Goal: Feedback & Contribution: Submit feedback/report problem

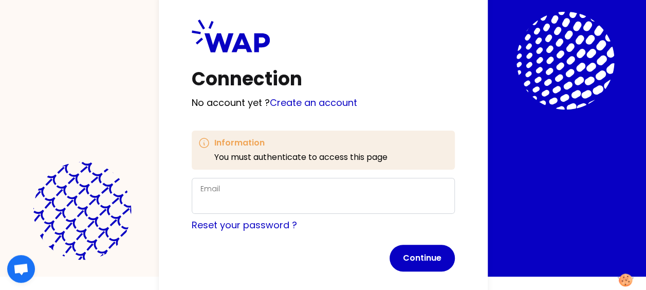
scroll to position [27, 0]
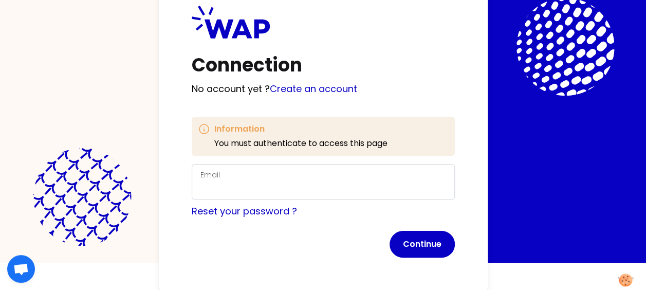
click at [278, 179] on div "Email" at bounding box center [323, 182] width 246 height 27
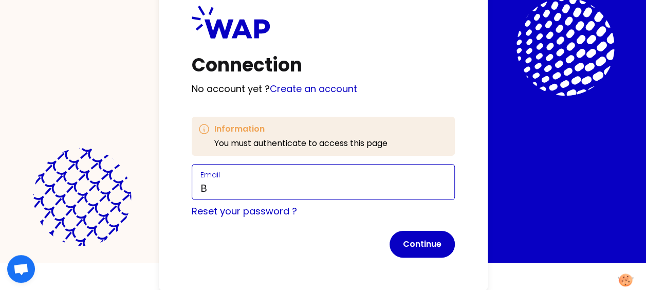
scroll to position [25, 0]
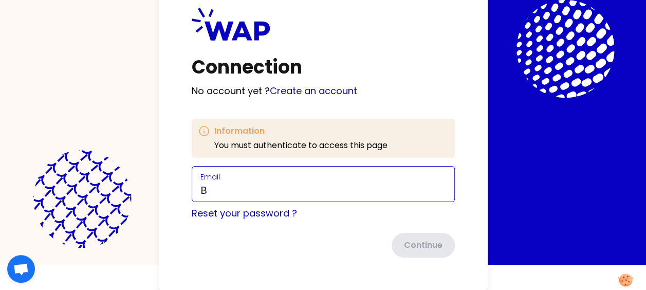
type input "Boris.wang@somfy.com"
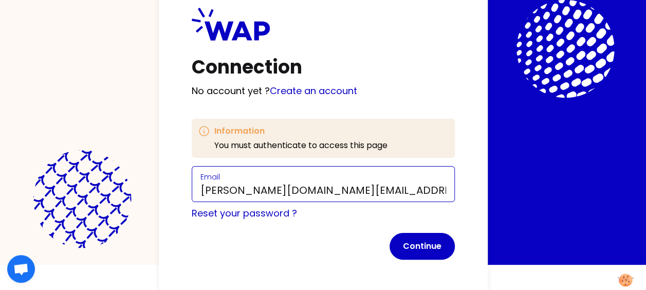
scroll to position [27, 0]
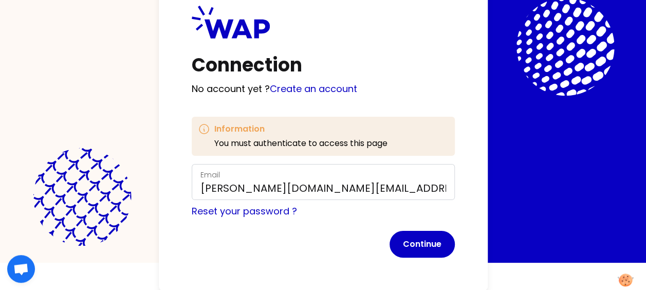
drag, startPoint x: 432, startPoint y: 241, endPoint x: 449, endPoint y: 211, distance: 34.5
click at [432, 241] on button "Continue" at bounding box center [422, 244] width 65 height 27
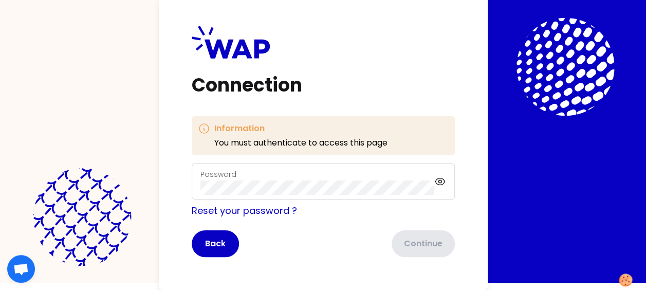
scroll to position [7, 0]
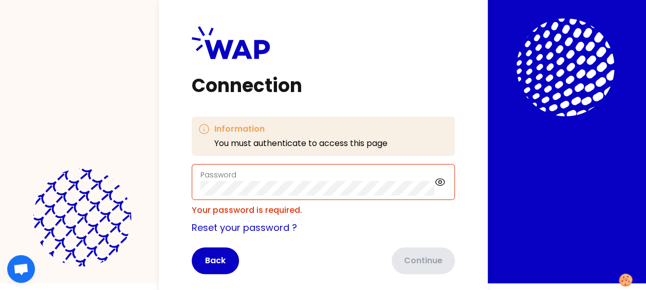
click at [533, 154] on div "Connection Information You must authenticate to access this page Password Your …" at bounding box center [323, 138] width 646 height 290
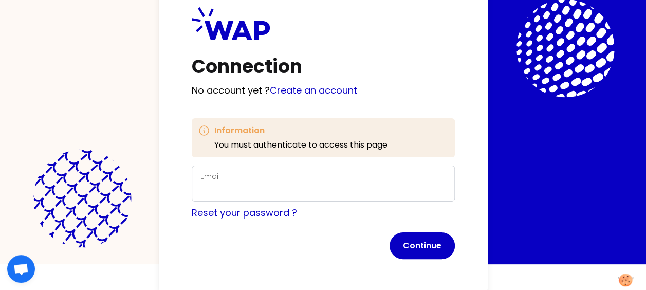
scroll to position [27, 0]
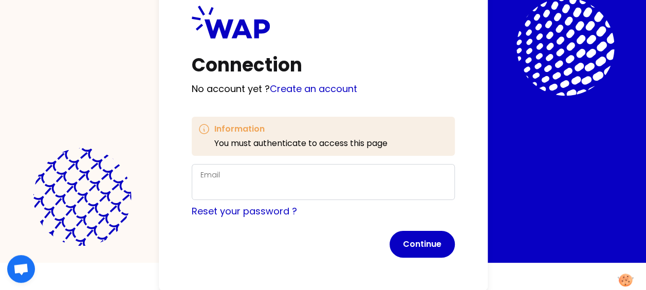
click at [377, 178] on div "Email" at bounding box center [323, 182] width 246 height 27
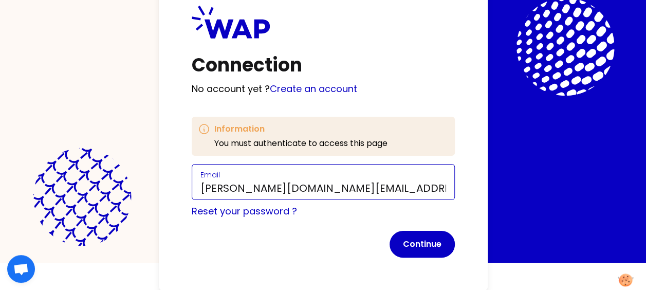
type input "[PERSON_NAME][DOMAIN_NAME][EMAIL_ADDRESS][PERSON_NAME][DOMAIN_NAME]"
click button "Continue" at bounding box center [422, 244] width 65 height 27
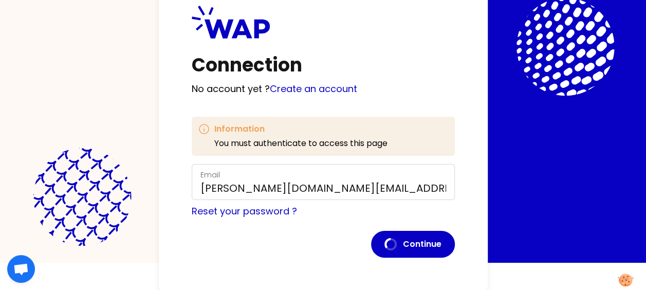
scroll to position [7, 0]
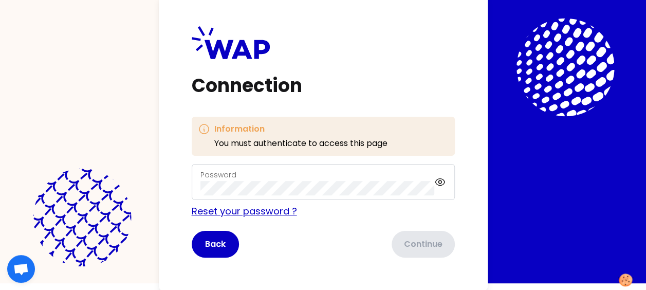
click at [277, 211] on link "Reset your password ?" at bounding box center [244, 211] width 105 height 13
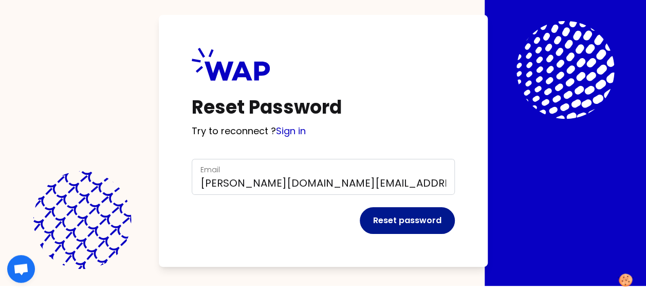
click at [414, 222] on button "Reset password" at bounding box center [407, 220] width 95 height 27
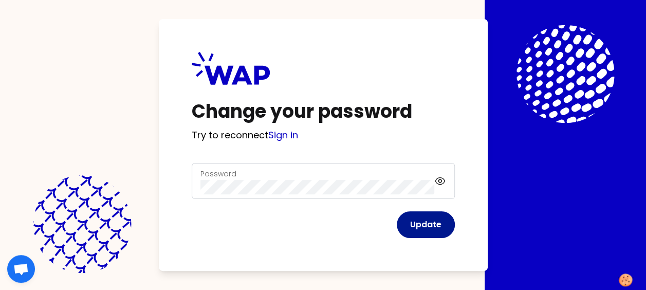
click at [433, 225] on button "Update" at bounding box center [426, 224] width 58 height 27
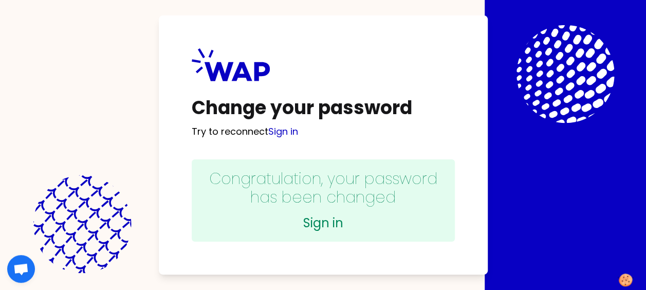
scroll to position [4, 0]
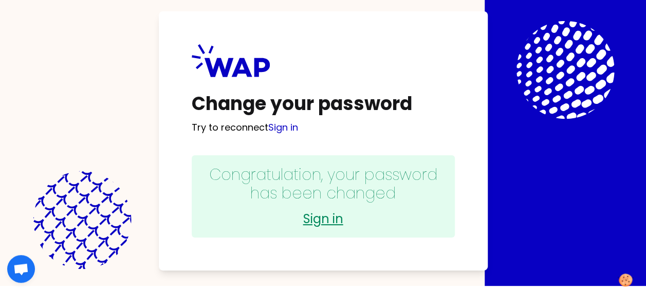
click at [327, 217] on link "Sign in" at bounding box center [323, 219] width 243 height 16
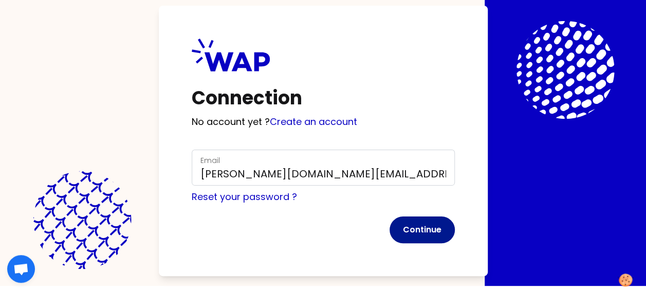
click at [423, 219] on button "Continue" at bounding box center [422, 229] width 65 height 27
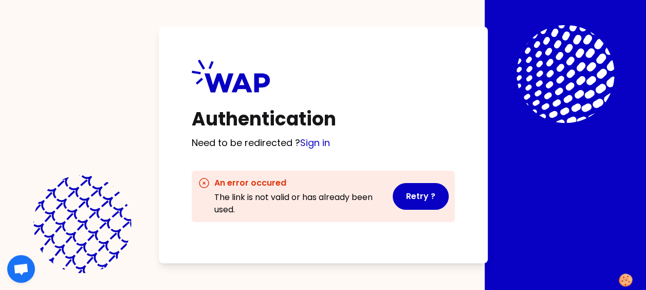
scroll to position [4, 0]
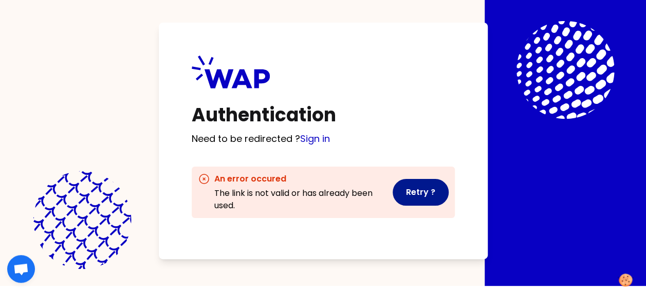
click at [421, 193] on button "Retry ?" at bounding box center [421, 192] width 56 height 27
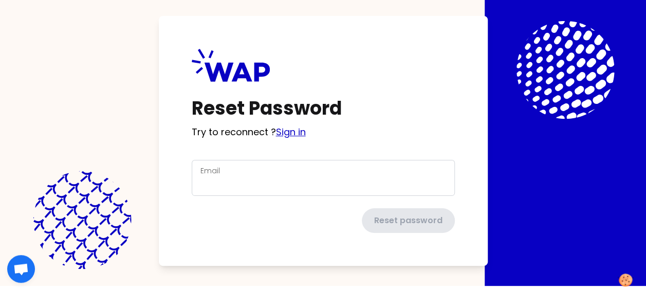
click at [296, 130] on link "Sign in" at bounding box center [291, 131] width 30 height 13
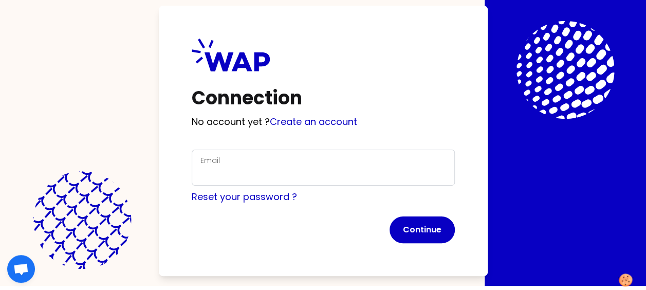
click at [290, 160] on div "Email" at bounding box center [323, 167] width 246 height 27
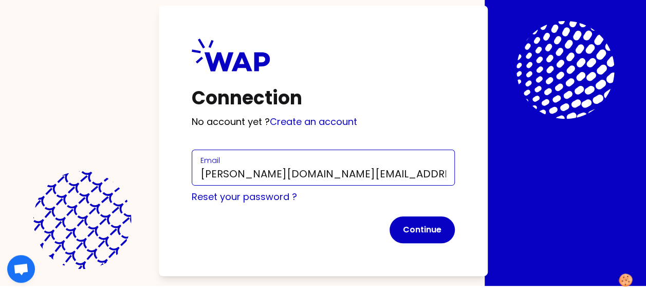
type input "boris.wang@somfy.com"
click button "Continue" at bounding box center [422, 229] width 65 height 27
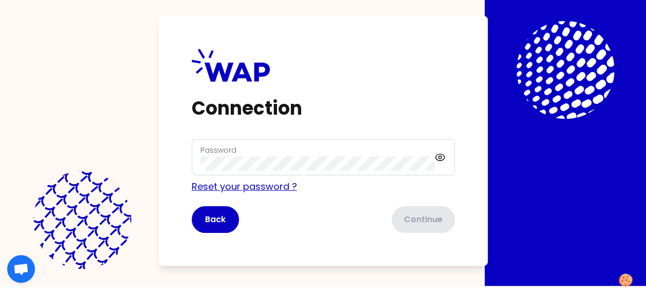
click at [239, 186] on link "Reset your password ?" at bounding box center [244, 186] width 105 height 13
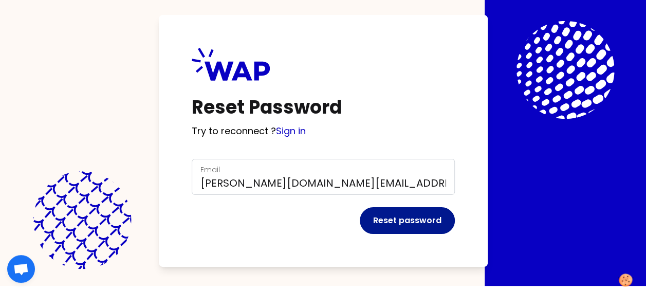
click at [415, 221] on button "Reset password" at bounding box center [407, 220] width 95 height 27
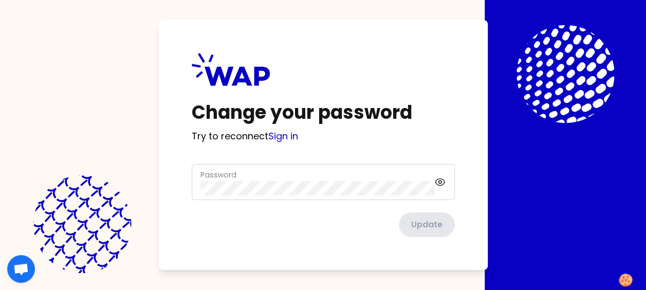
click at [283, 176] on div "Password" at bounding box center [317, 182] width 234 height 27
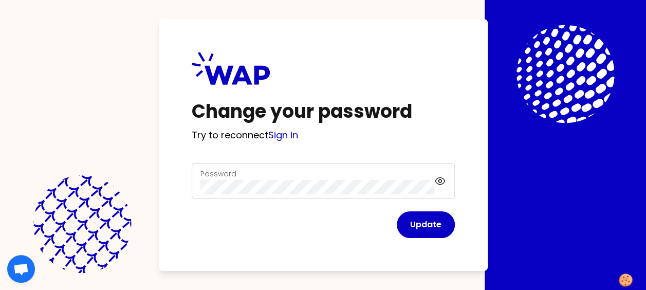
click at [469, 219] on div "Change your password Try to reconnect Sign in Password Update" at bounding box center [323, 145] width 329 height 252
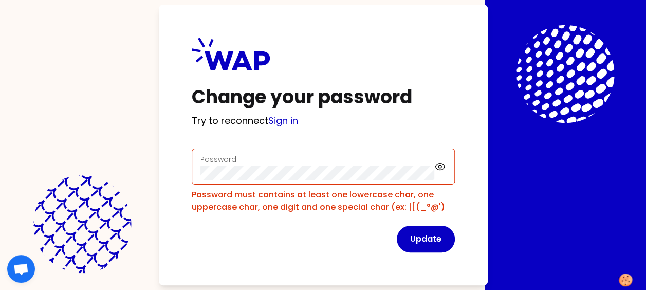
click at [503, 193] on div "Change your password Try to reconnect Sign in Password Password must contains a…" at bounding box center [323, 145] width 646 height 290
click at [551, 197] on div "Change your password Try to reconnect Sign in Password Password must contains a…" at bounding box center [323, 145] width 646 height 290
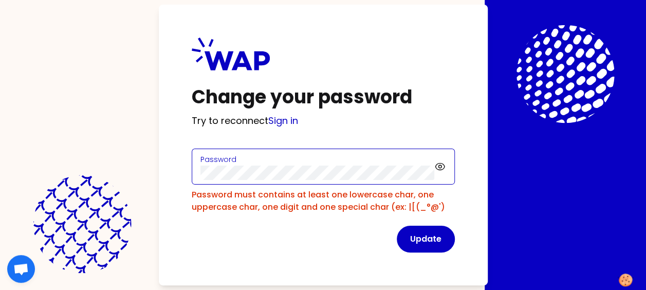
click at [156, 172] on div "Change your password Try to reconnect Sign in Password Password must contains a…" at bounding box center [323, 145] width 646 height 290
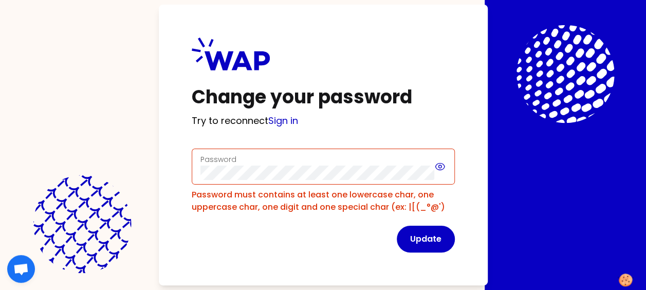
click at [438, 167] on icon at bounding box center [439, 166] width 11 height 12
click at [498, 188] on div "Change your password Try to reconnect Sign in Password Password must contains a…" at bounding box center [323, 145] width 646 height 290
click at [530, 195] on div "Change your password Try to reconnect Sign in Password Password must contains a…" at bounding box center [323, 145] width 646 height 290
click at [437, 236] on button "Update" at bounding box center [426, 239] width 58 height 27
click at [431, 236] on button "Update" at bounding box center [426, 239] width 58 height 27
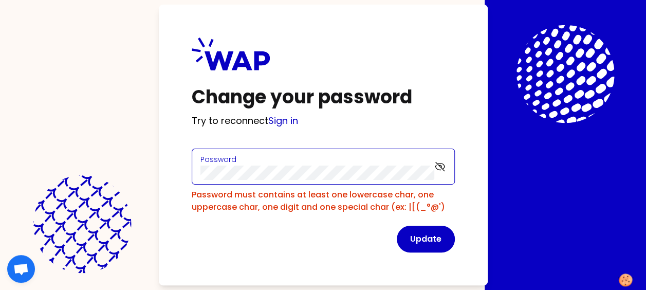
click at [193, 173] on div "Password" at bounding box center [323, 167] width 263 height 36
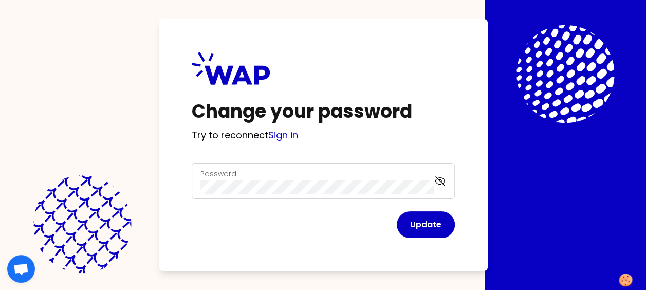
click at [504, 206] on div "Change your password Try to reconnect Sign in Password Update" at bounding box center [323, 145] width 646 height 290
click at [424, 224] on button "Update" at bounding box center [426, 224] width 58 height 27
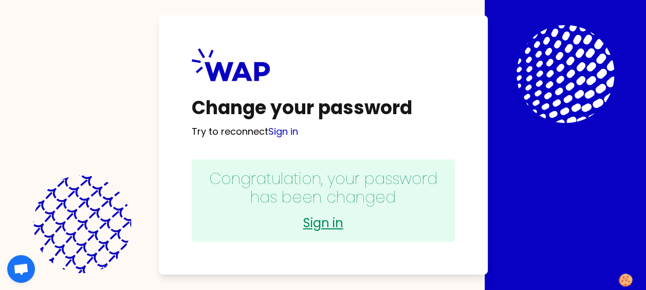
click at [331, 226] on link "Sign in" at bounding box center [323, 223] width 243 height 16
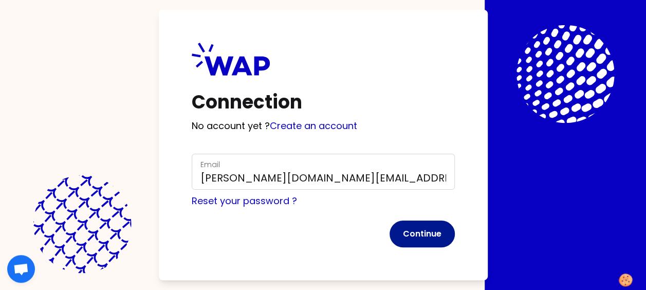
click at [421, 232] on button "Continue" at bounding box center [422, 233] width 65 height 27
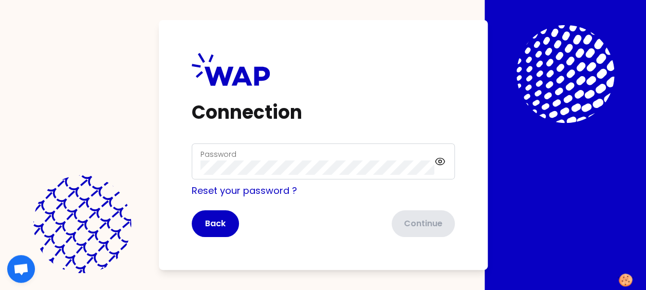
click at [326, 157] on div "Password" at bounding box center [317, 161] width 234 height 27
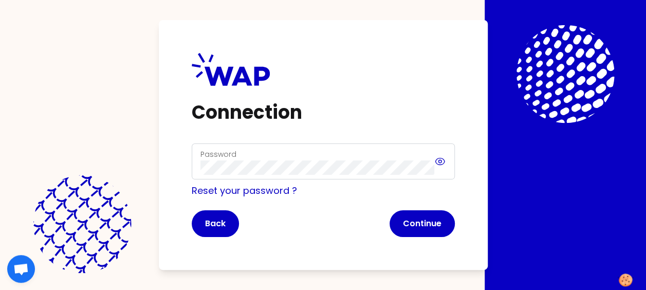
click at [443, 162] on icon at bounding box center [439, 161] width 11 height 12
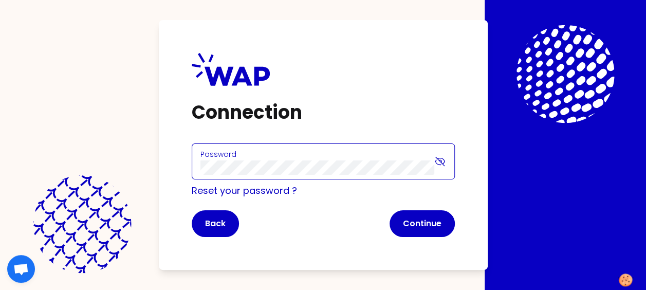
click button "Continue" at bounding box center [422, 223] width 65 height 27
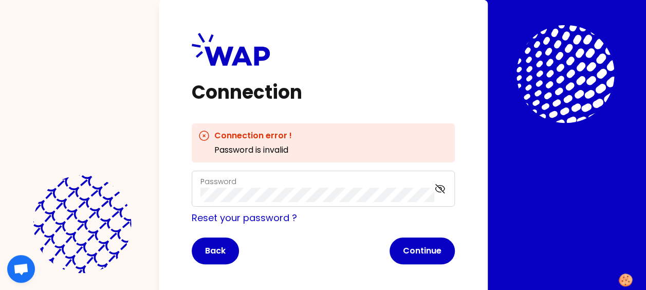
click at [423, 250] on button "Continue" at bounding box center [422, 250] width 65 height 27
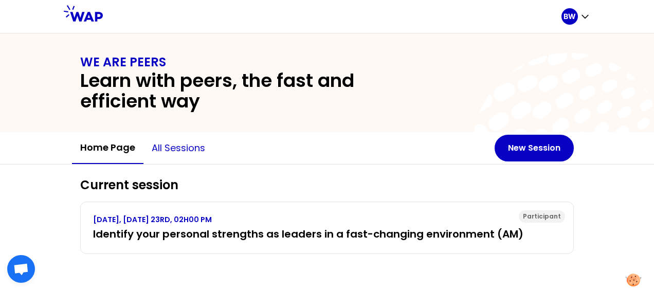
click at [172, 150] on button "All sessions" at bounding box center [178, 148] width 70 height 31
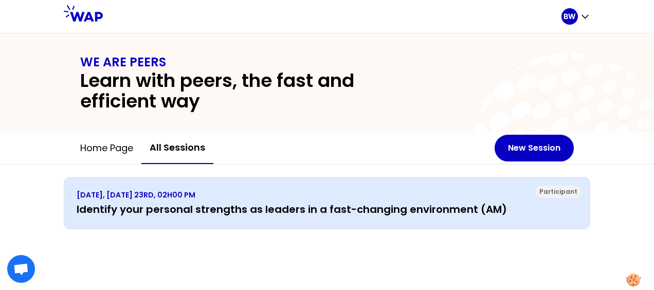
click at [227, 209] on h3 "Identify your personal strengths as leaders in a fast-changing environment (AM)" at bounding box center [327, 209] width 501 height 14
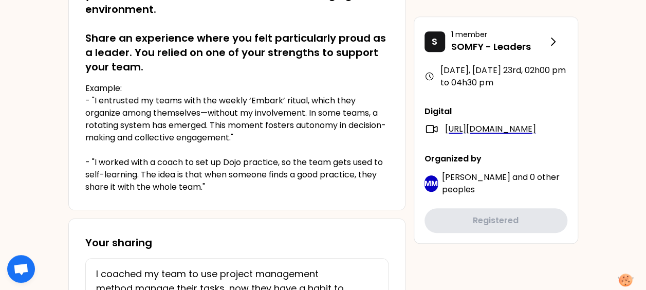
scroll to position [223, 0]
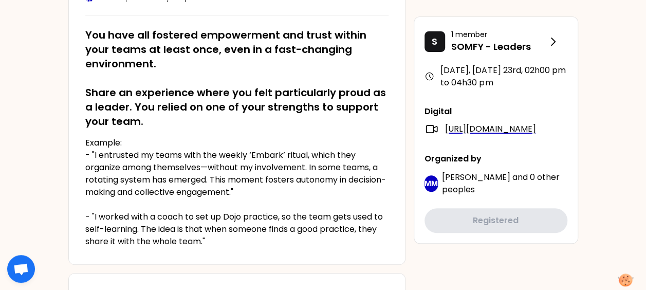
scroll to position [171, 0]
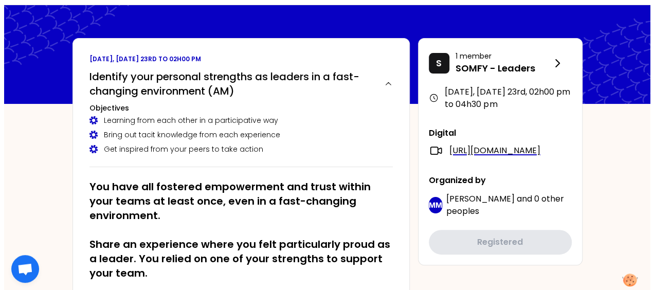
scroll to position [0, 0]
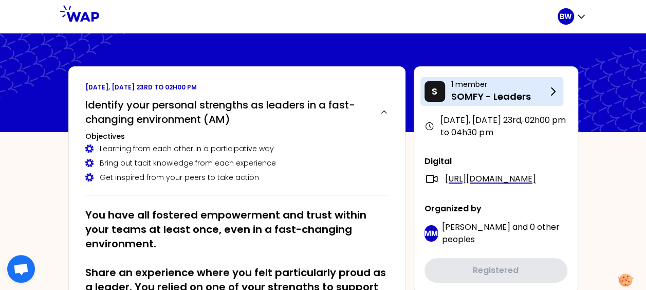
click at [518, 93] on p "SOMFY - Leaders" at bounding box center [499, 96] width 96 height 14
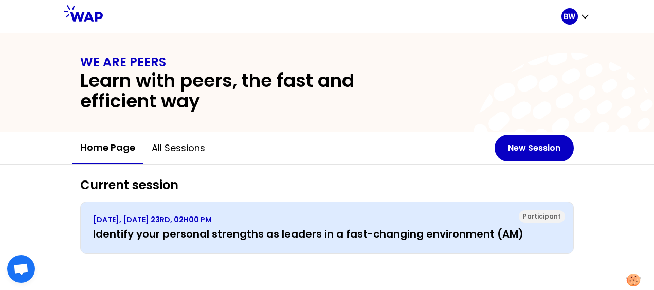
click at [496, 233] on h3 "Identify your personal strengths as leaders in a fast-changing environment (AM)" at bounding box center [327, 234] width 468 height 14
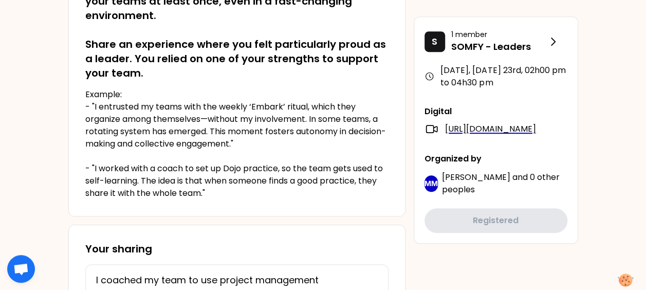
scroll to position [239, 0]
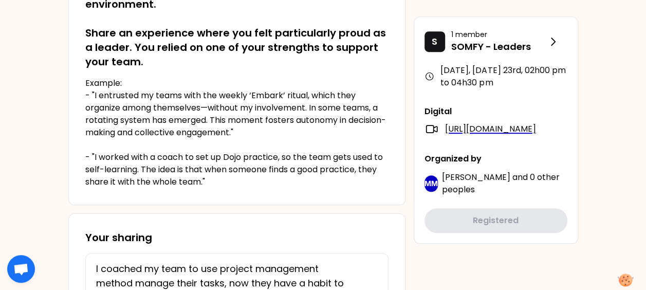
click at [483, 183] on span "Marie-Solveig Mesclon" at bounding box center [476, 177] width 68 height 12
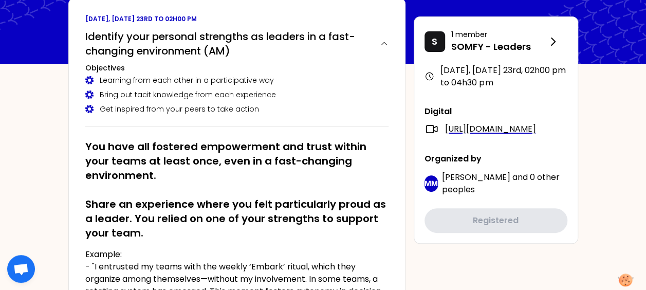
scroll to position [0, 0]
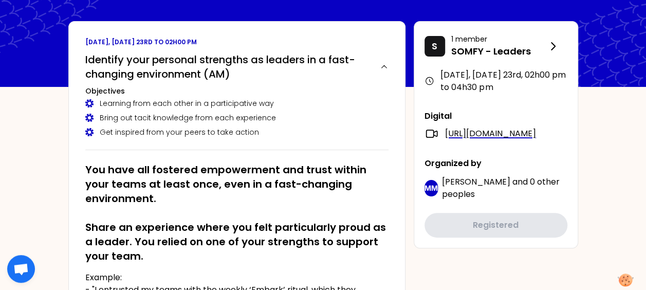
scroll to position [51, 0]
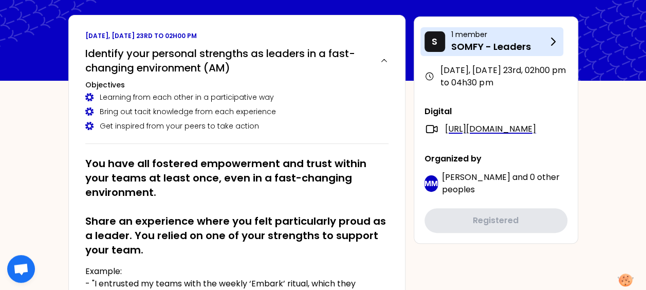
click at [490, 40] on p "SOMFY - Leaders" at bounding box center [499, 47] width 96 height 14
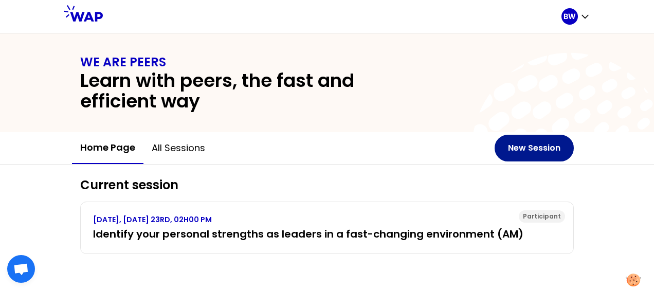
click at [531, 146] on button "New Session" at bounding box center [533, 148] width 79 height 27
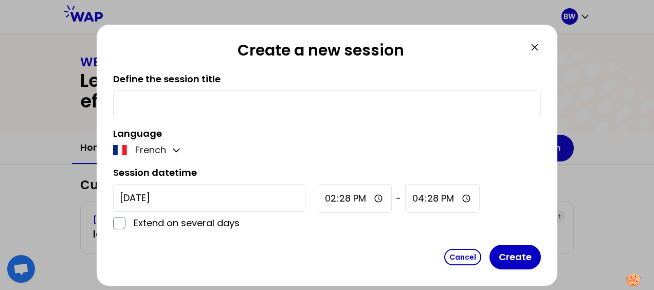
click at [533, 44] on icon at bounding box center [534, 47] width 12 height 12
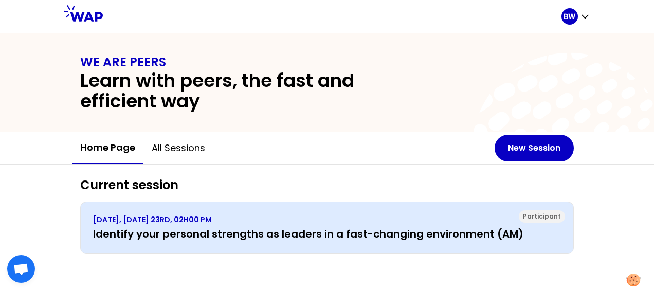
click at [372, 224] on div "SEPTEMBER 2025, TUESDAY 23RD, 02H00 PM Identify your personal strengths as lead…" at bounding box center [327, 227] width 468 height 27
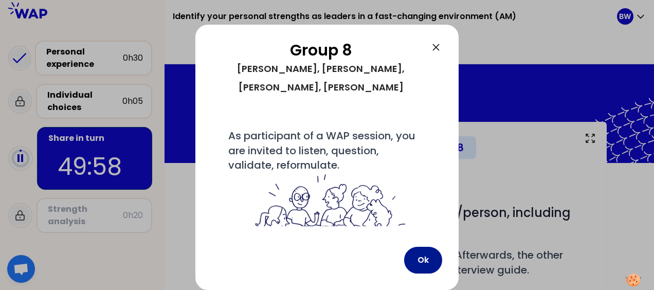
click at [420, 259] on button "Ok" at bounding box center [423, 260] width 38 height 27
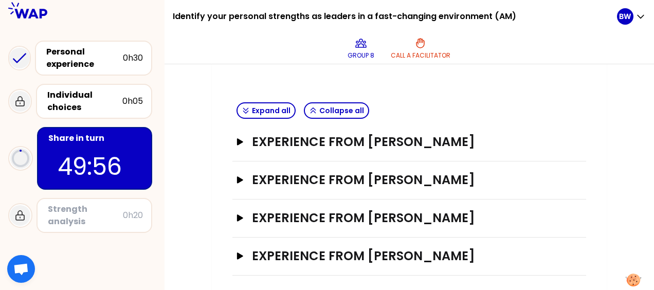
scroll to position [218, 0]
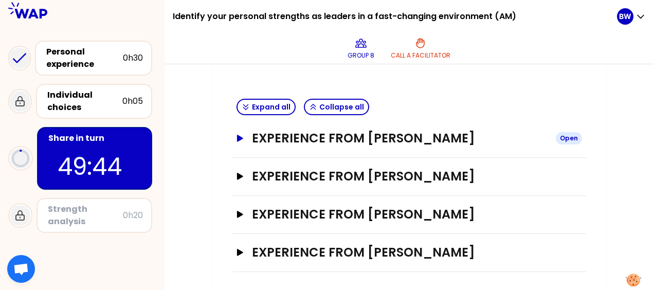
click at [563, 135] on div "Open" at bounding box center [569, 138] width 26 height 12
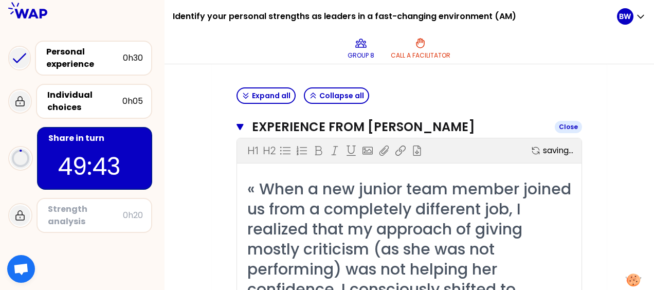
scroll to position [235, 0]
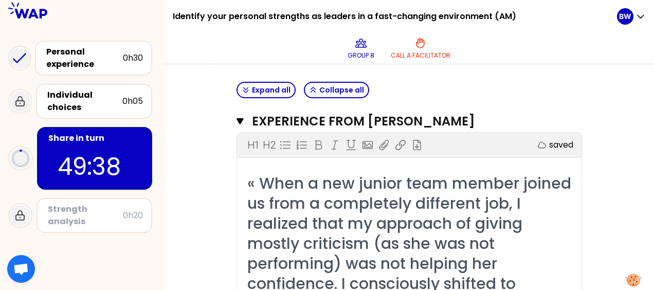
click at [241, 120] on icon "button" at bounding box center [239, 121] width 7 height 6
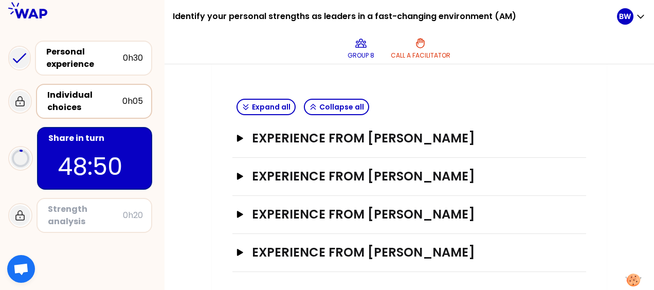
click at [95, 96] on div "Individual choices" at bounding box center [84, 101] width 75 height 25
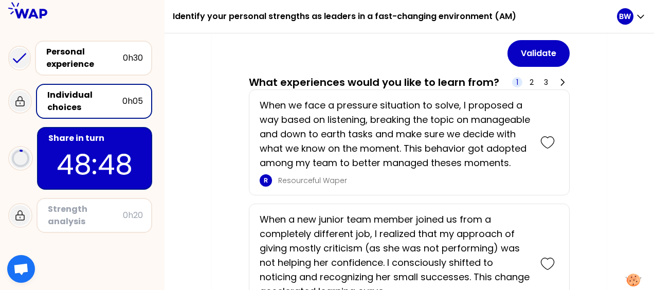
scroll to position [188, 0]
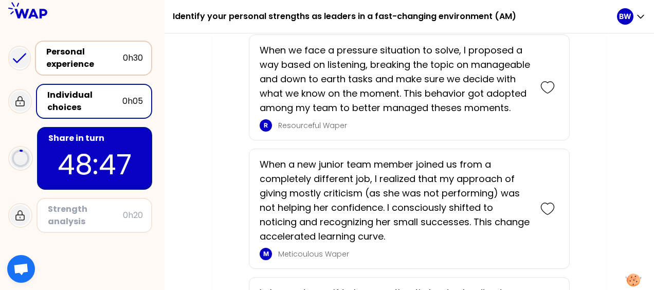
click at [86, 58] on div "Personal experience" at bounding box center [84, 58] width 77 height 25
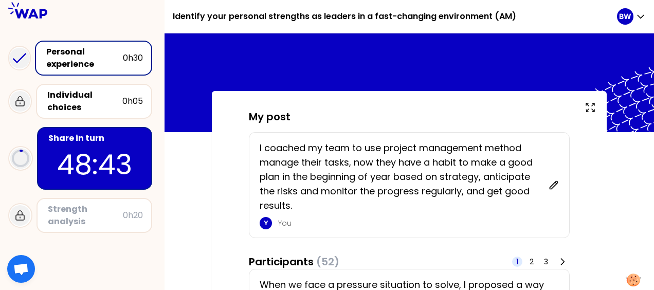
click at [91, 149] on p "48:43" at bounding box center [94, 164] width 97 height 40
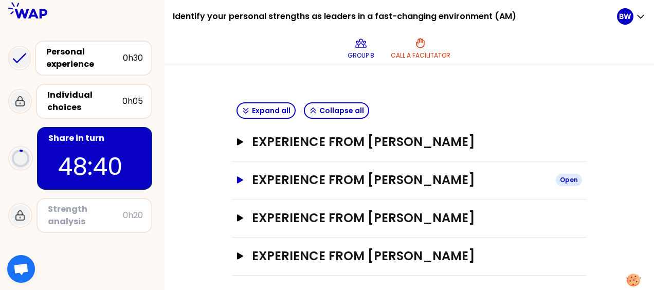
scroll to position [218, 0]
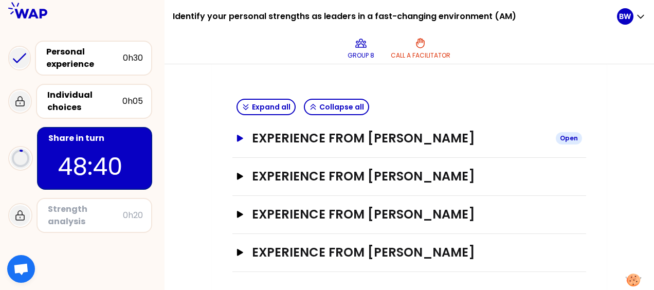
click at [497, 136] on h3 "Experience from [PERSON_NAME]" at bounding box center [399, 138] width 295 height 16
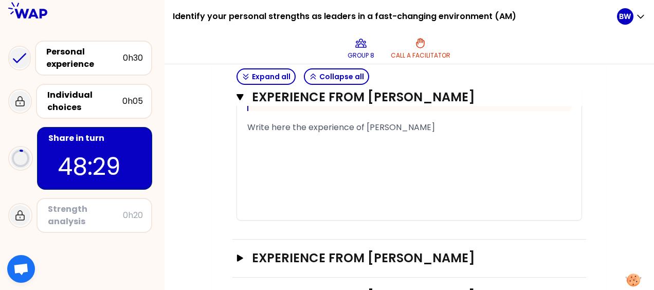
scroll to position [784, 0]
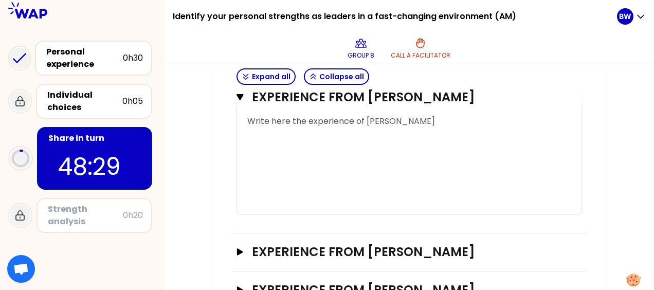
click at [406, 158] on div "﻿" at bounding box center [409, 158] width 324 height 12
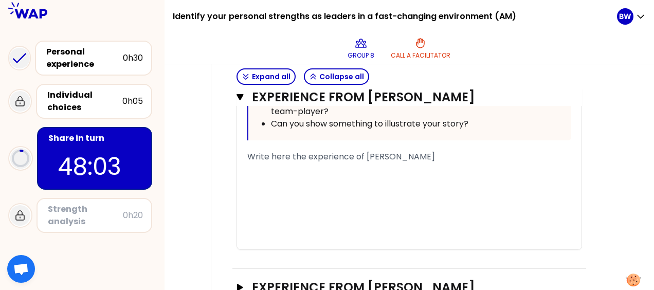
scroll to position [749, 0]
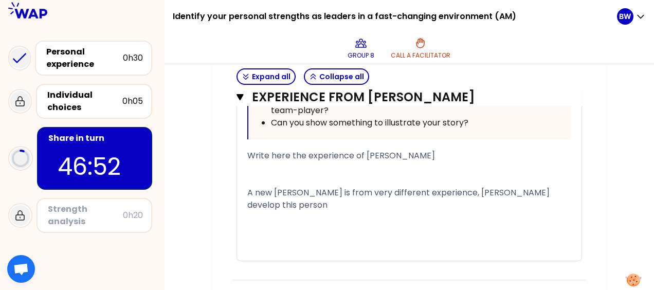
click at [440, 190] on span "A new comer is from very different experience, Olga develop this person" at bounding box center [399, 199] width 304 height 24
click at [339, 205] on div "A new comer is from very different experience, purly green person, Olga develop…" at bounding box center [409, 199] width 324 height 25
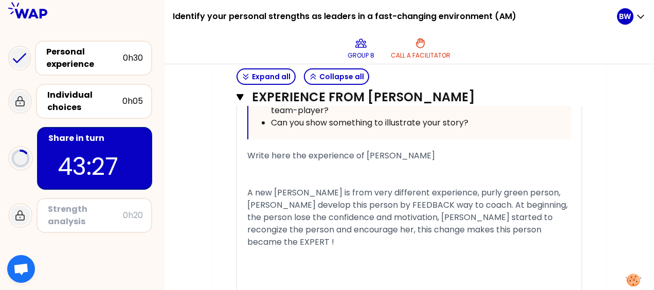
click at [458, 228] on span "A new comer is from very different experience, purly green person, Olga develop…" at bounding box center [408, 217] width 322 height 61
click at [523, 227] on span "A new comer is from very different experience, purly green person, Olga develop…" at bounding box center [408, 217] width 322 height 61
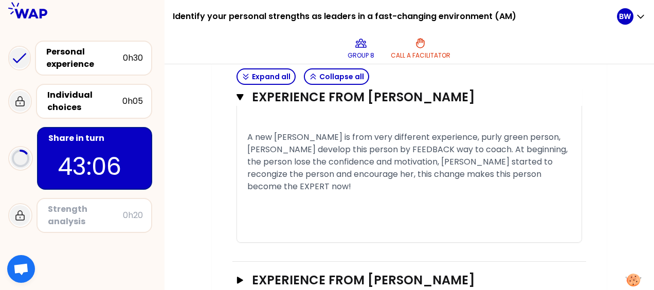
scroll to position [801, 0]
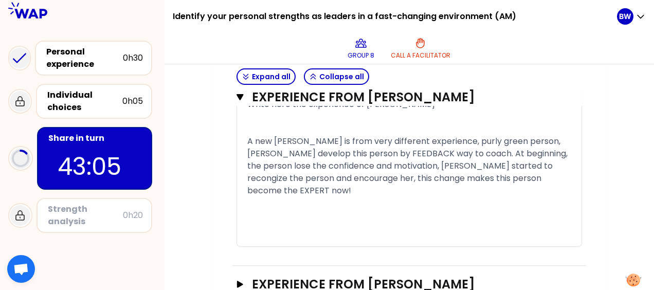
click at [562, 197] on div "﻿" at bounding box center [409, 203] width 324 height 12
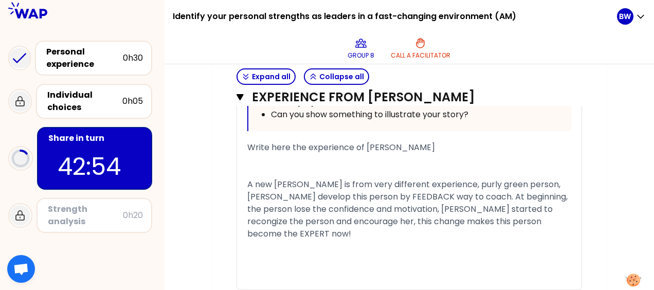
scroll to position [767, 0]
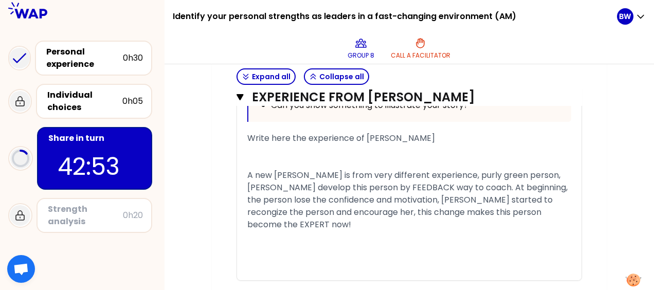
drag, startPoint x: 440, startPoint y: 187, endPoint x: 402, endPoint y: 189, distance: 38.1
click at [402, 189] on span "A new comer is from very different experience, purly green person, Olga develop…" at bounding box center [408, 199] width 322 height 61
click at [460, 157] on div "﻿" at bounding box center [409, 163] width 324 height 12
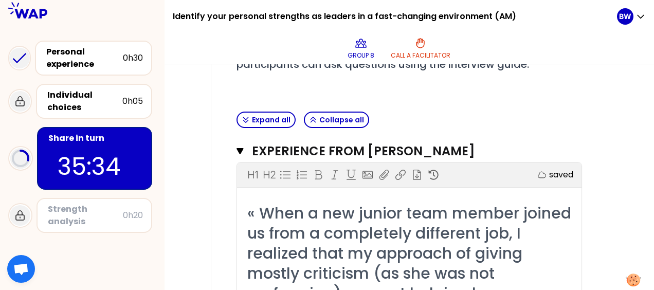
scroll to position [201, 0]
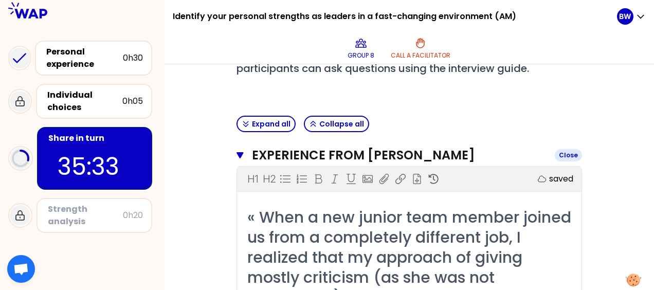
click at [243, 154] on icon "button" at bounding box center [239, 155] width 7 height 8
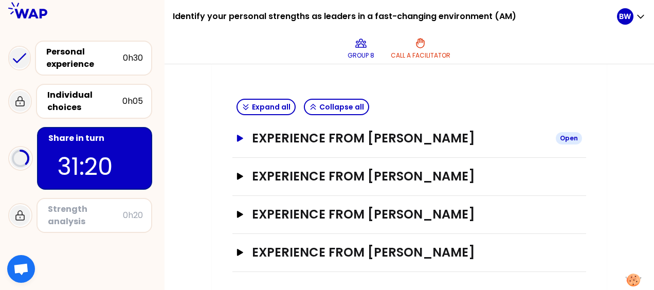
scroll to position [181, 0]
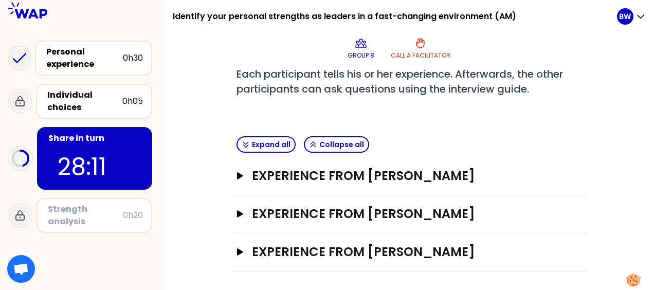
click at [612, 144] on div "My group number: 8 Objectives # Take turns telling your story (16min/person, in…" at bounding box center [408, 116] width 489 height 351
click at [530, 108] on p at bounding box center [408, 107] width 345 height 12
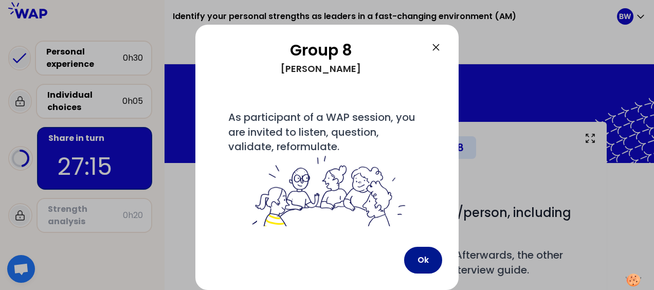
click at [422, 261] on button "Ok" at bounding box center [423, 260] width 38 height 27
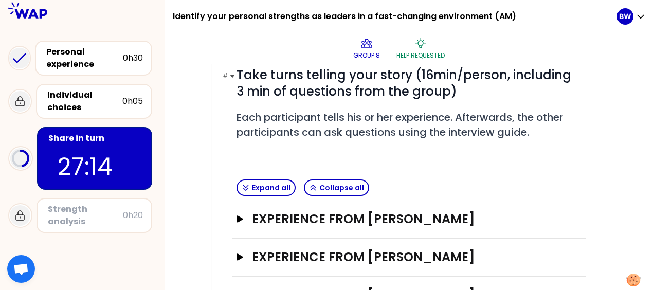
scroll to position [181, 0]
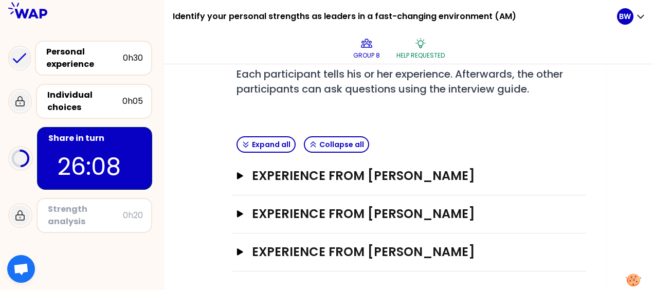
drag, startPoint x: 247, startPoint y: 250, endPoint x: 268, endPoint y: 237, distance: 24.4
click at [247, 250] on button "Experience from [PERSON_NAME] Open" at bounding box center [408, 252] width 345 height 16
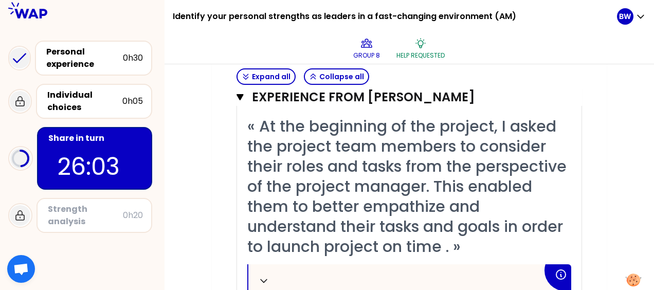
scroll to position [363, 0]
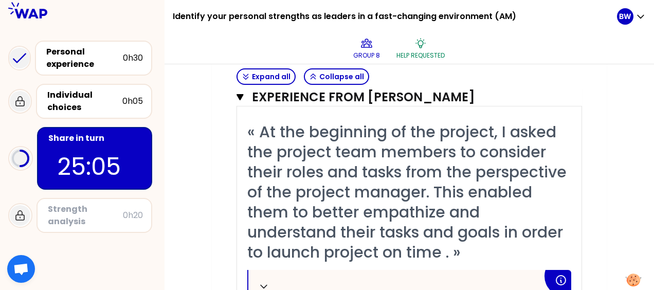
click at [591, 83] on div "My group number: 8 Objectives # Take turns telling your story (16min/person, in…" at bounding box center [409, 235] width 395 height 952
click at [244, 97] on button "Experience from [GEOGRAPHIC_DATA][PERSON_NAME]" at bounding box center [408, 97] width 345 height 16
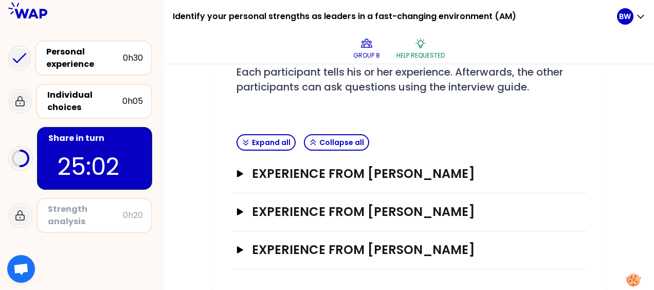
scroll to position [181, 0]
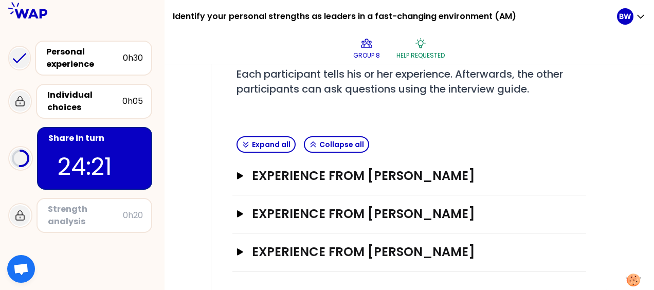
click at [607, 169] on div "My group number: 8 Objectives # Take turns telling your story (16min/person, in…" at bounding box center [408, 116] width 489 height 351
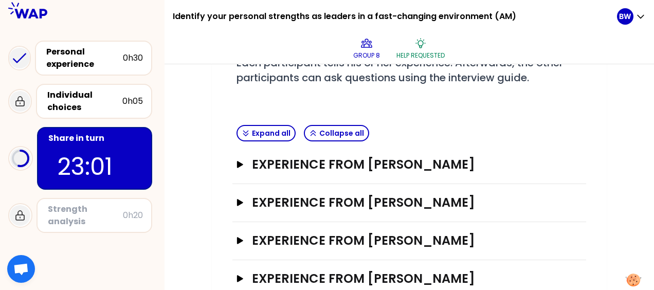
scroll to position [218, 0]
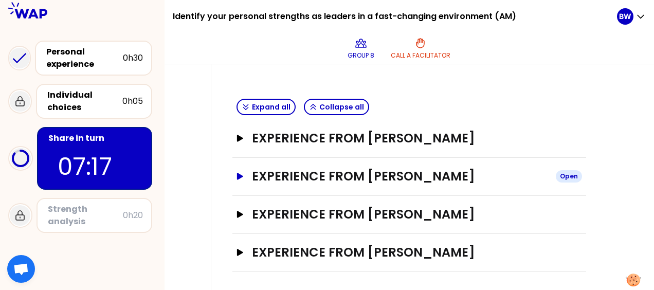
click at [240, 174] on icon "button" at bounding box center [240, 176] width 6 height 7
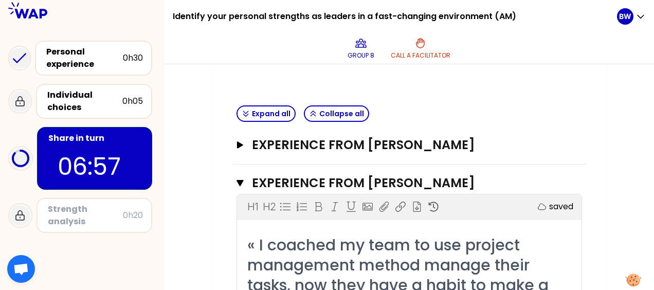
scroll to position [175, 0]
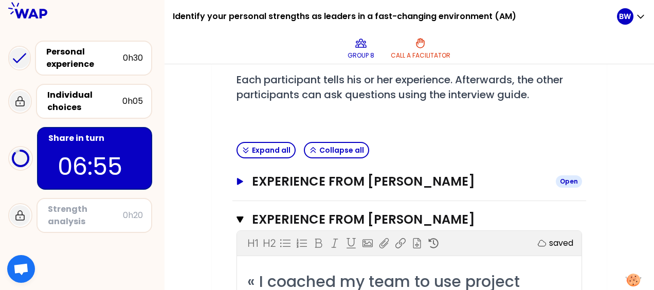
click at [245, 183] on button "Experience from [PERSON_NAME] Open" at bounding box center [408, 181] width 345 height 16
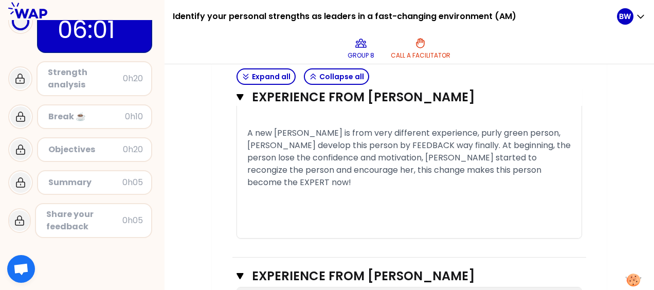
scroll to position [138, 0]
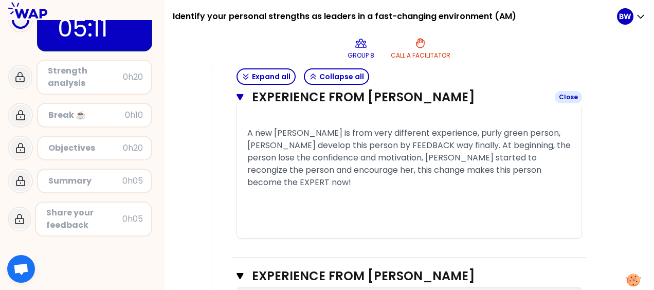
click at [239, 97] on icon "button" at bounding box center [239, 97] width 7 height 6
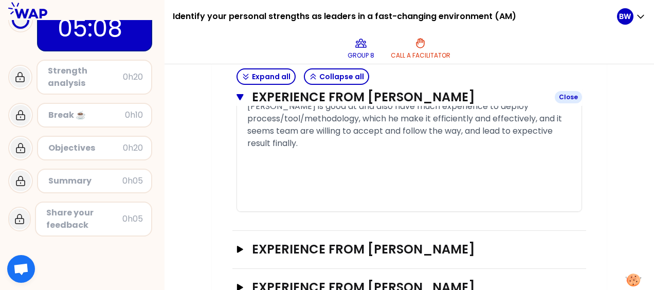
click at [242, 95] on icon "button" at bounding box center [239, 97] width 7 height 6
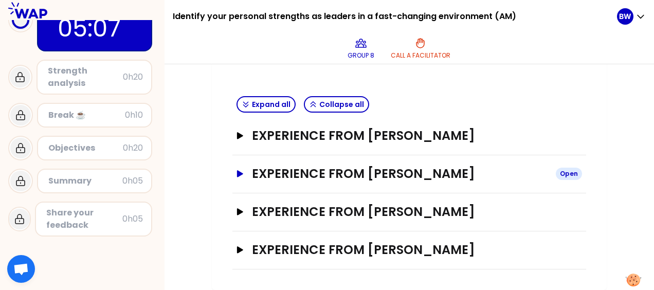
scroll to position [218, 0]
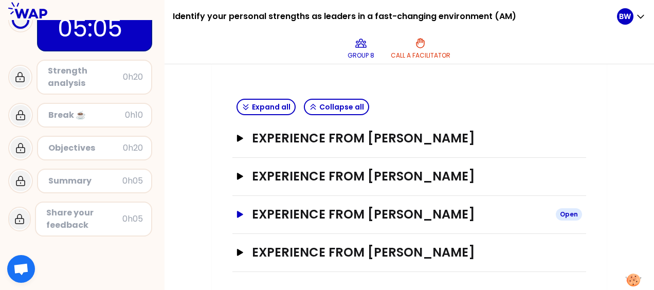
click at [242, 212] on icon "button" at bounding box center [240, 214] width 6 height 7
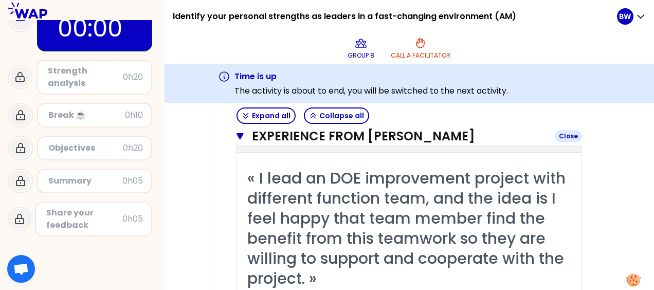
scroll to position [356, 0]
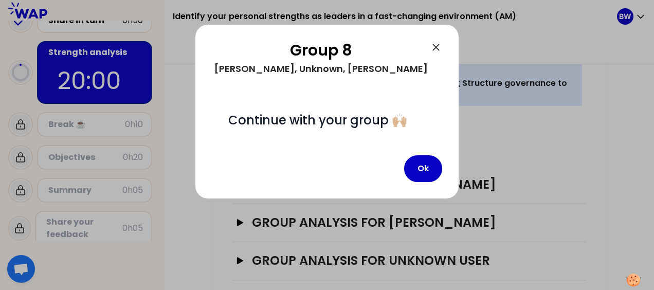
scroll to position [356, 0]
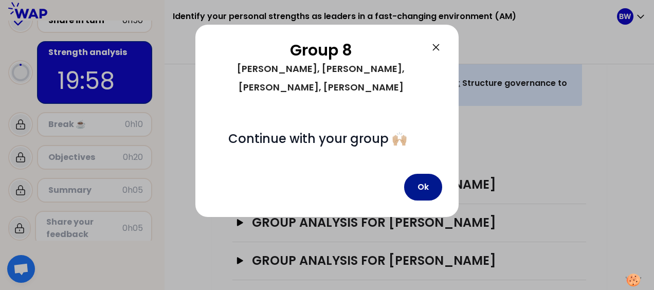
click at [418, 174] on button "Ok" at bounding box center [423, 187] width 38 height 27
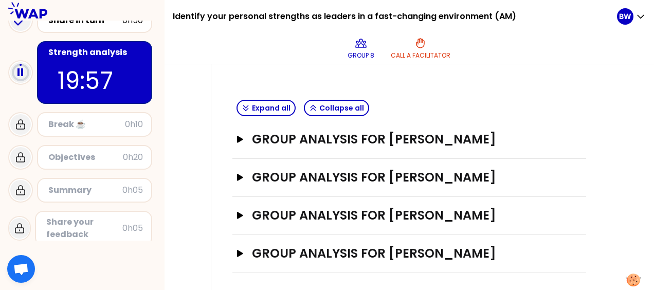
scroll to position [401, 0]
click at [236, 136] on icon "button" at bounding box center [240, 138] width 8 height 7
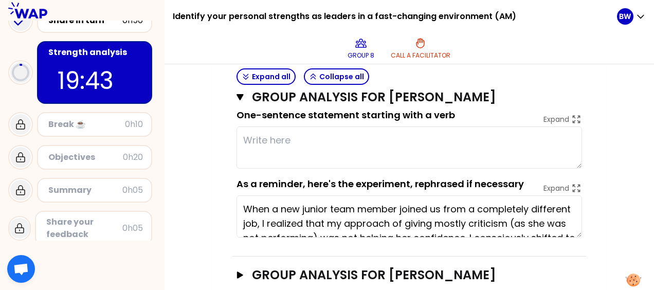
scroll to position [453, 0]
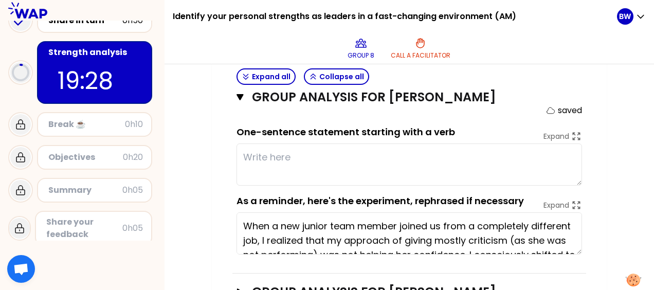
click at [490, 153] on textarea at bounding box center [408, 164] width 345 height 42
click at [276, 156] on textarea "Recongize" at bounding box center [408, 164] width 345 height 42
click at [320, 152] on textarea "Recongnize" at bounding box center [408, 164] width 345 height 42
drag, startPoint x: 303, startPoint y: 156, endPoint x: 230, endPoint y: 156, distance: 73.0
click at [230, 156] on div "My group number: 8 Objectives # As a group, identify the strength behind each e…" at bounding box center [409, 38] width 395 height 739
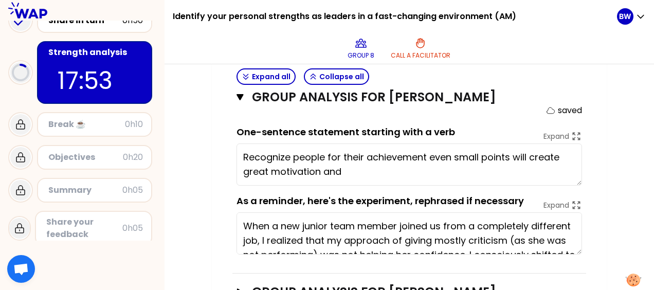
click at [376, 171] on textarea "Recognize people for their achievement even small points will create great moti…" at bounding box center [408, 164] width 345 height 42
click at [528, 157] on textarea "Recognize people for their achievement even small points will create great moti…" at bounding box center [408, 164] width 345 height 42
click at [442, 167] on textarea "Recognize people for their achievement even small points can create great motiv…" at bounding box center [408, 164] width 345 height 42
click at [344, 171] on textarea "Recognize people for their achievement even small points can create great motiv…" at bounding box center [408, 164] width 345 height 42
click at [402, 172] on textarea "Recognize people for their achievement even small points can create great motiv…" at bounding box center [408, 164] width 345 height 42
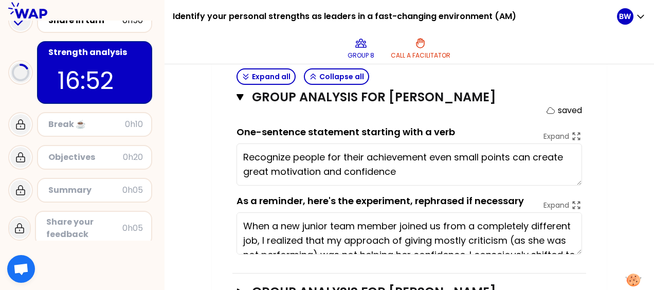
click at [564, 156] on textarea "Recognize people for their achievement even small points can create great motiv…" at bounding box center [408, 164] width 345 height 42
click at [490, 176] on textarea "Recognize people for their achievement even small points can create people's gr…" at bounding box center [408, 164] width 345 height 42
click at [620, 150] on div "My group number: 8 Objectives # As a group, identify the strength behind each e…" at bounding box center [408, 38] width 489 height 739
click at [564, 110] on p "saved" at bounding box center [570, 110] width 24 height 12
click at [606, 145] on div "My group number: 8 Objectives # As a group, identify the strength behind each e…" at bounding box center [408, 38] width 489 height 739
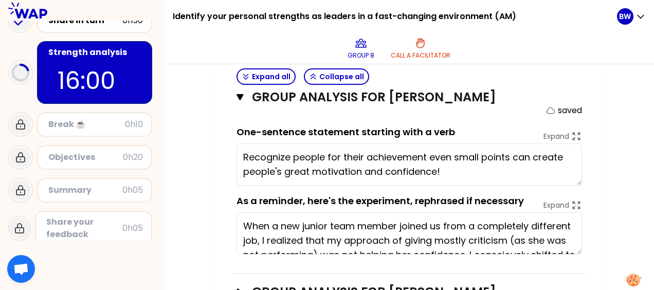
click at [600, 140] on div "My group number: 8 Objectives # As a group, identify the strength behind each e…" at bounding box center [409, 38] width 395 height 739
click at [602, 112] on div "My group number: 8 Objectives # As a group, identify the strength behind each e…" at bounding box center [409, 38] width 395 height 739
click at [613, 105] on div "My group number: 8 Objectives # As a group, identify the strength behind each e…" at bounding box center [408, 38] width 489 height 739
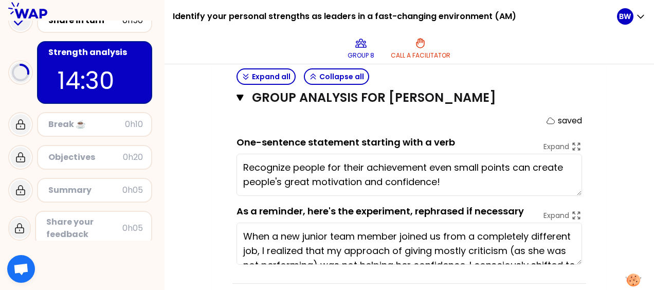
scroll to position [447, 0]
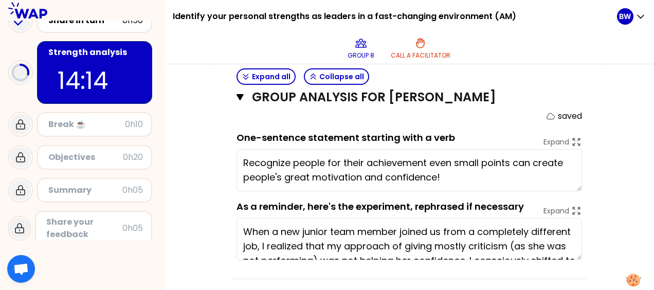
click at [599, 88] on div "My group number: 8 Objectives # As a group, identify the strength behind each e…" at bounding box center [409, 44] width 395 height 739
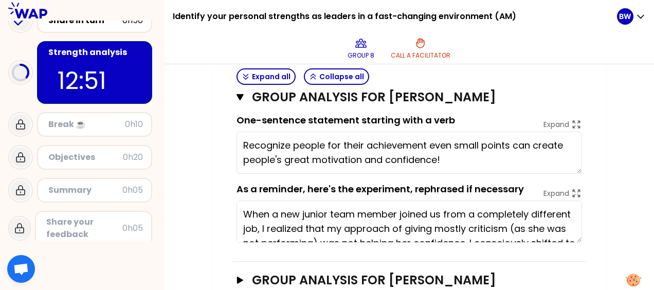
click at [594, 143] on div "My group number: 8 Objectives # As a group, identify the strength behind each e…" at bounding box center [409, 26] width 395 height 739
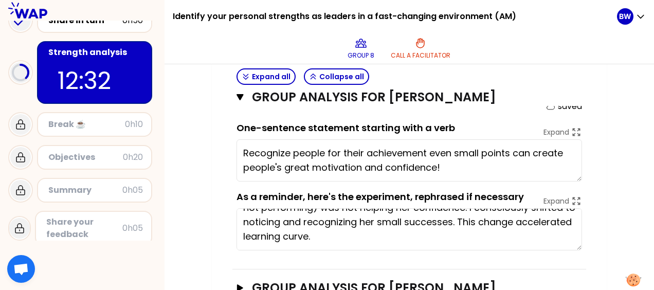
scroll to position [447, 0]
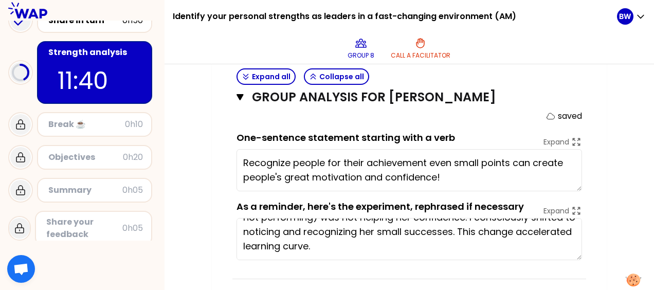
click at [511, 161] on textarea "Recognize people for their achievement even small points can create people's gr…" at bounding box center [408, 170] width 345 height 42
drag, startPoint x: 261, startPoint y: 173, endPoint x: 513, endPoint y: 164, distance: 252.0
click at [513, 164] on textarea "Recognize people for their achievement even small points during the way can cre…" at bounding box center [408, 170] width 345 height 42
click at [454, 172] on textarea "Recognize people for their achievement even small points can create people's gr…" at bounding box center [408, 170] width 345 height 42
click at [479, 172] on textarea "Recognize people for their achievement even small points can create people's gr…" at bounding box center [408, 170] width 345 height 42
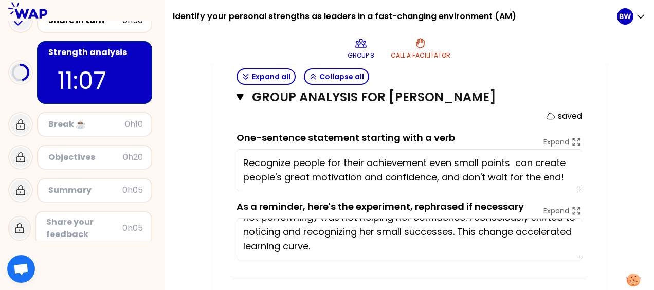
click at [574, 177] on textarea "Recognize people for their achievement even small points can create people's gr…" at bounding box center [408, 170] width 345 height 42
type textarea "Recognize people for their achievement even small points can create people's gr…"
click at [621, 153] on div "My group number: 8 Objectives # As a group, identify the strength behind each e…" at bounding box center [408, 44] width 489 height 739
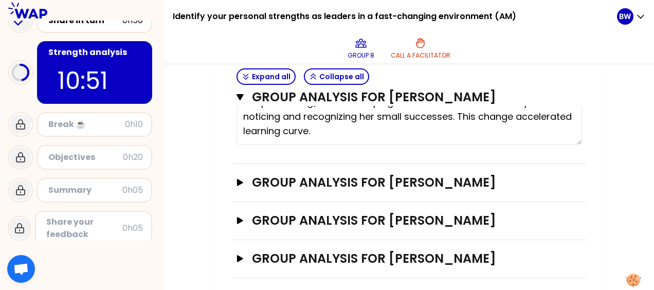
scroll to position [567, 0]
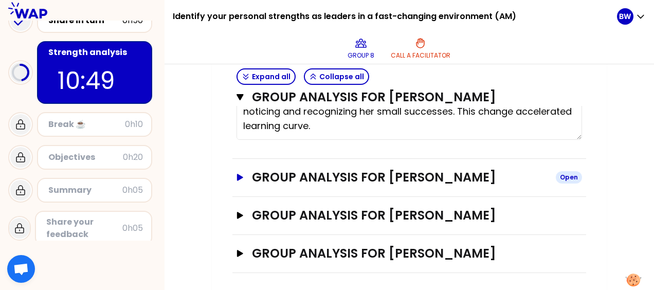
click at [243, 174] on icon "button" at bounding box center [240, 177] width 8 height 7
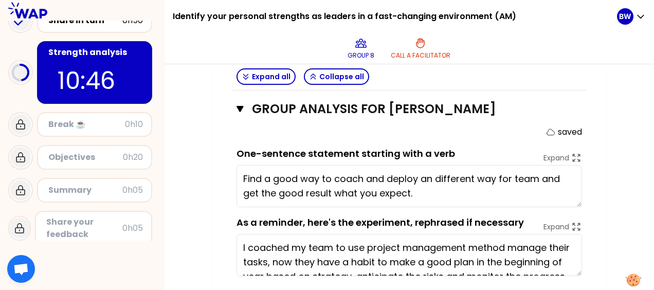
scroll to position [653, 0]
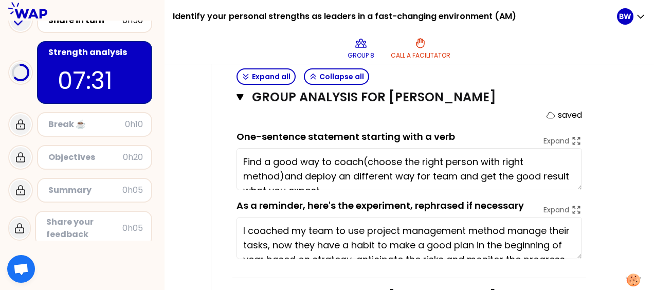
type textarea "Find a good way to coach(choose the right person with right method) and deploy …"
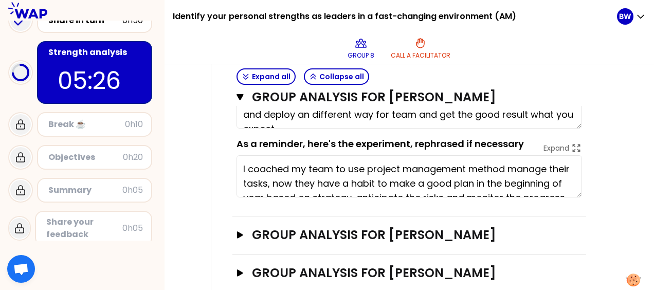
scroll to position [733, 0]
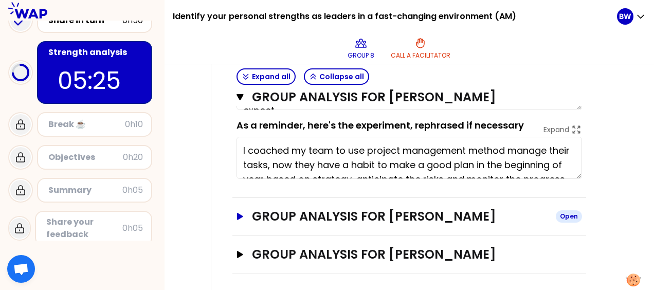
click at [242, 213] on icon "button" at bounding box center [240, 216] width 6 height 7
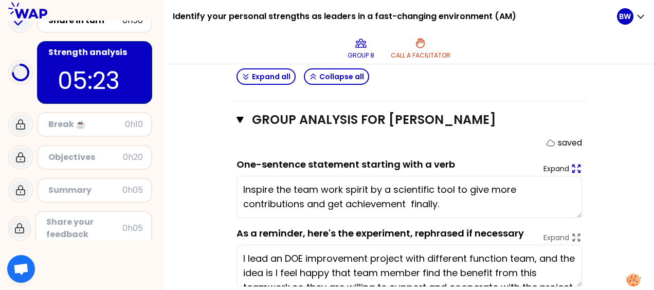
scroll to position [836, 0]
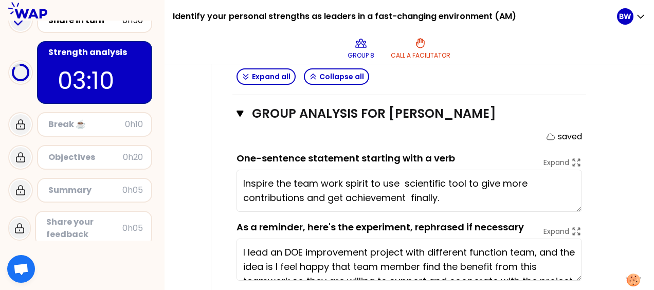
type textarea "Inspire the team work spirit to use a scientific tool to give more contribution…"
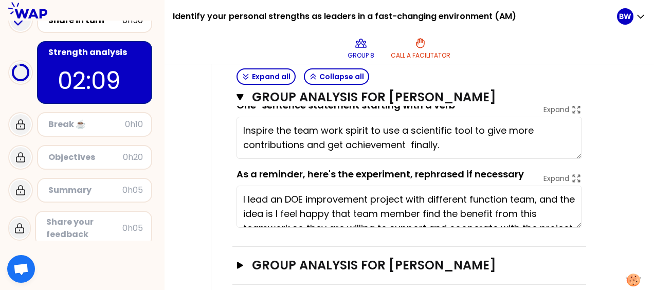
scroll to position [899, 0]
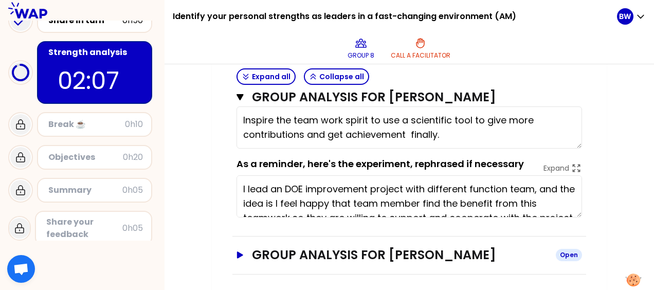
click at [238, 252] on icon "button" at bounding box center [240, 254] width 6 height 7
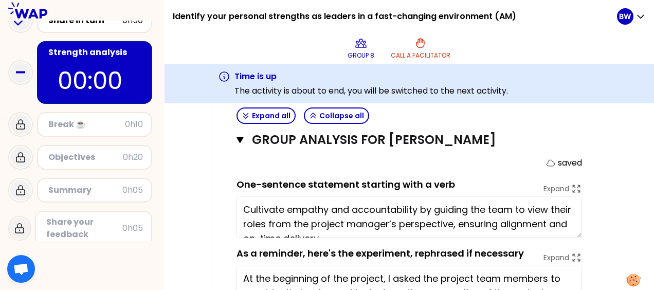
scroll to position [128, 0]
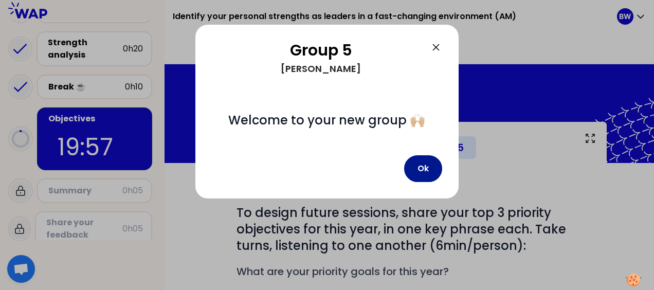
click at [423, 169] on button "Ok" at bounding box center [423, 168] width 38 height 27
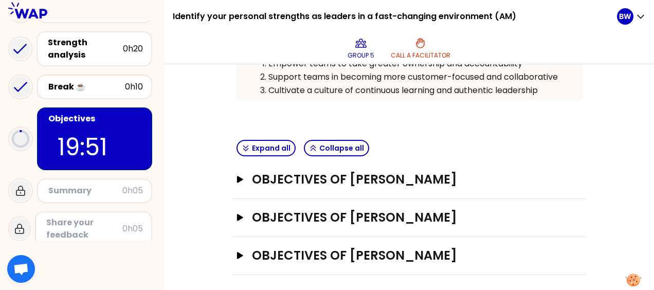
scroll to position [288, 0]
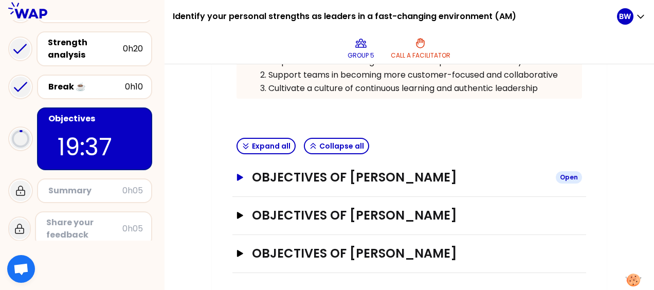
click at [236, 176] on icon "button" at bounding box center [240, 177] width 8 height 7
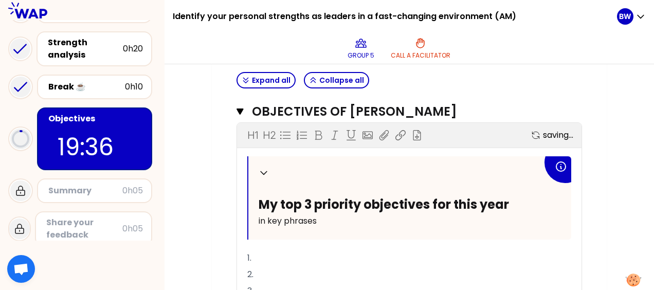
scroll to position [356, 0]
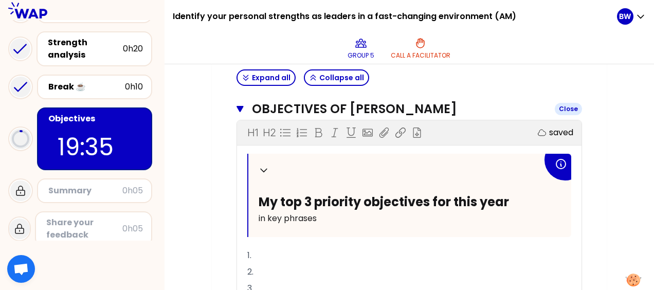
click at [239, 106] on icon "button" at bounding box center [239, 109] width 7 height 6
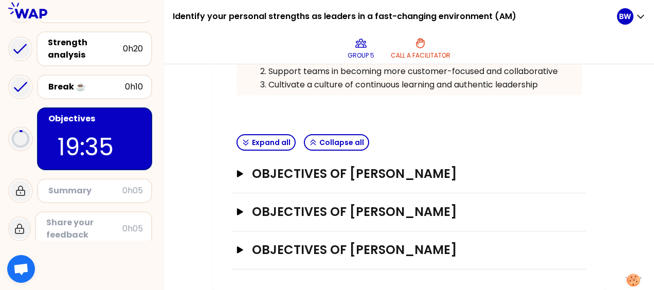
scroll to position [288, 0]
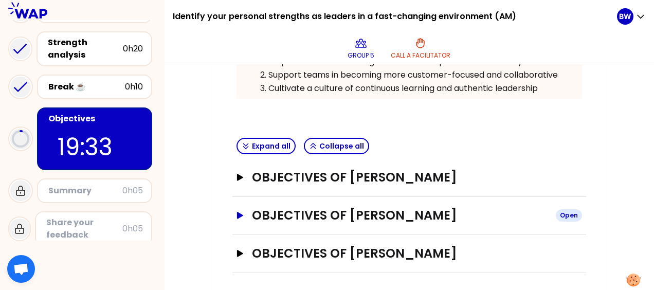
click at [242, 213] on icon "button" at bounding box center [240, 215] width 6 height 7
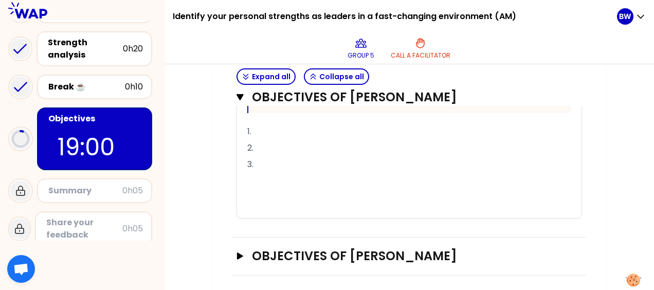
scroll to position [695, 0]
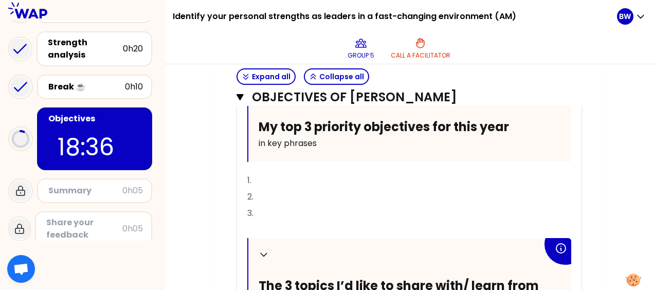
scroll to position [472, 0]
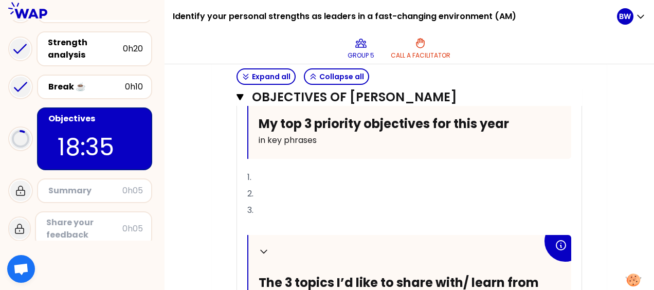
click at [310, 172] on p "1." at bounding box center [409, 177] width 324 height 16
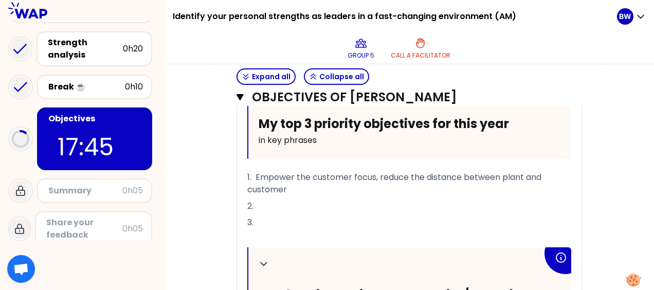
drag, startPoint x: 262, startPoint y: 200, endPoint x: 272, endPoint y: 197, distance: 10.7
click at [262, 200] on p "2." at bounding box center [409, 206] width 324 height 16
click at [275, 217] on p "3." at bounding box center [409, 222] width 324 height 16
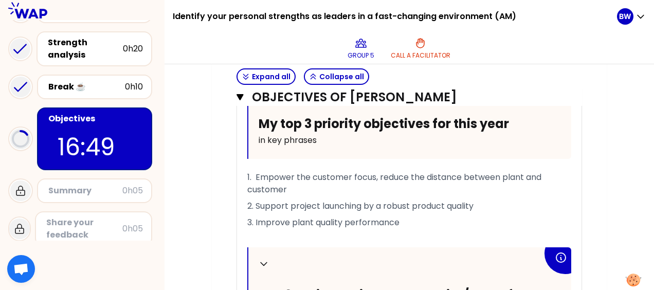
click at [601, 147] on div "My group number: 5 Objectives # To design future sessions, share your top 3 pri…" at bounding box center [409, 90] width 395 height 880
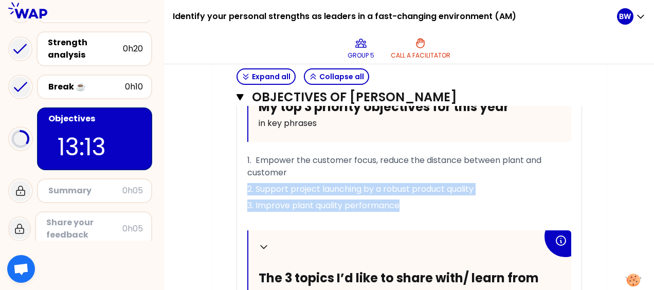
drag, startPoint x: 408, startPoint y: 204, endPoint x: 245, endPoint y: 189, distance: 164.1
click at [245, 189] on div "Collapse My top 3 priority objectives for this year in key phrases 1. Empower t…" at bounding box center [409, 247] width 344 height 376
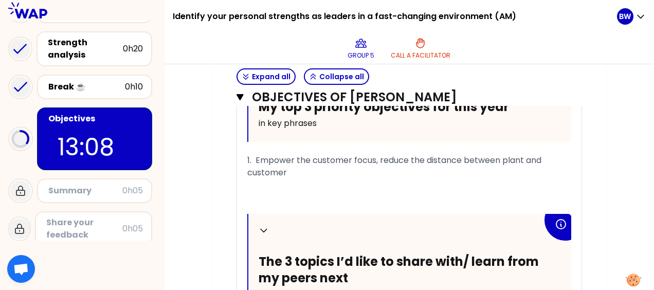
drag, startPoint x: 293, startPoint y: 168, endPoint x: 257, endPoint y: 157, distance: 37.6
click at [257, 157] on p "1. Empower the customer focus, reduce the distance between plant and customer" at bounding box center [409, 166] width 324 height 29
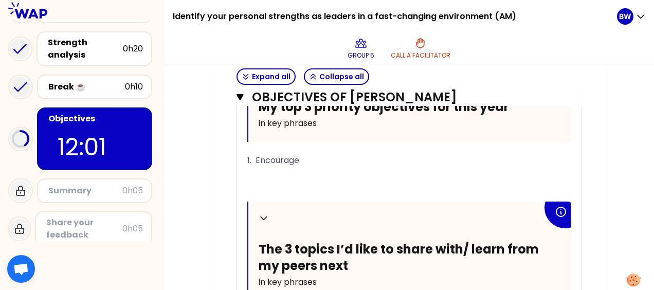
drag, startPoint x: 327, startPoint y: 157, endPoint x: 338, endPoint y: 157, distance: 10.8
click at [328, 157] on p "1. Encourage" at bounding box center [409, 160] width 324 height 16
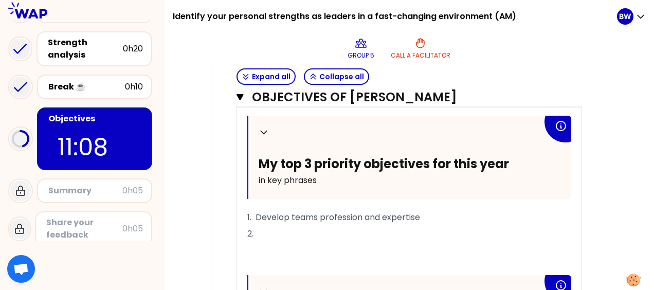
scroll to position [438, 0]
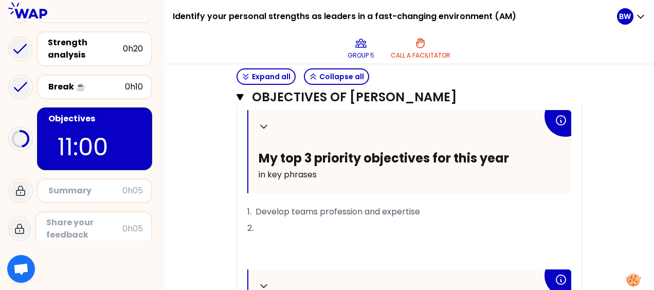
click at [255, 210] on span "1. Develop teams profession and expertise" at bounding box center [333, 212] width 173 height 12
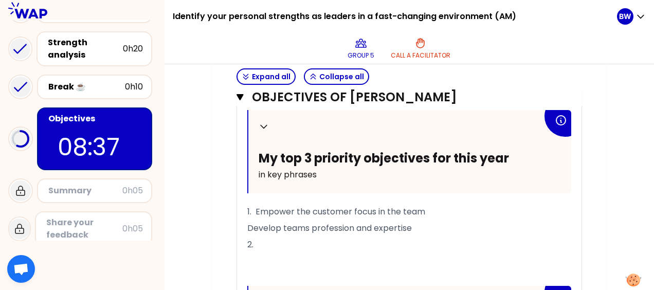
click at [248, 224] on span "Develop teams profession and expertise" at bounding box center [329, 228] width 164 height 12
click at [251, 241] on span "2." at bounding box center [250, 244] width 6 height 12
click at [304, 238] on p "3." at bounding box center [409, 244] width 324 height 16
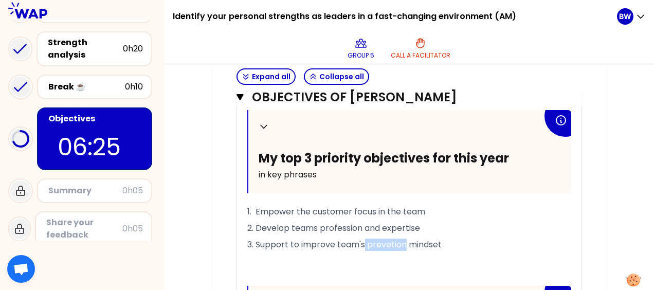
drag, startPoint x: 406, startPoint y: 241, endPoint x: 365, endPoint y: 242, distance: 41.1
click at [365, 242] on span "3. Support to improve team's prevetion mindset" at bounding box center [344, 244] width 194 height 12
click at [452, 239] on p "3. Support to improve team's prevetion mindset" at bounding box center [409, 244] width 324 height 16
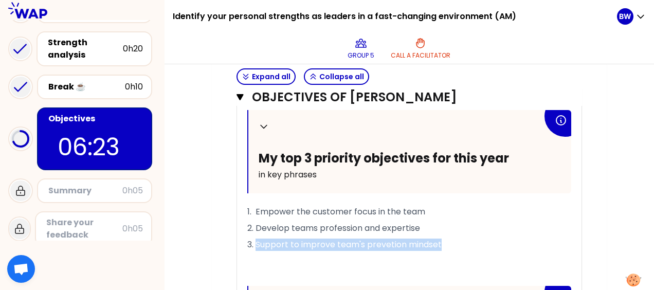
drag, startPoint x: 457, startPoint y: 239, endPoint x: 257, endPoint y: 237, distance: 200.4
click at [257, 237] on p "3. Support to improve team's prevetion mindset" at bounding box center [409, 244] width 324 height 16
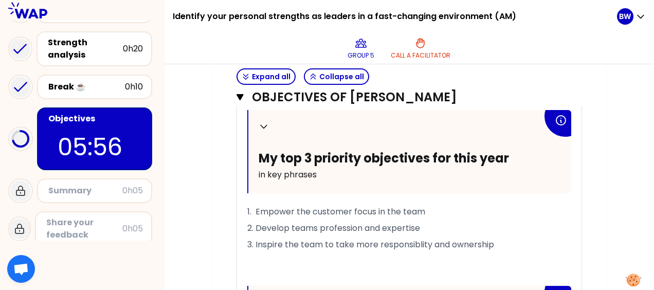
click at [602, 191] on div "My group number: 5 Objectives # To design future sessions, share your top 3 pri…" at bounding box center [409, 126] width 395 height 884
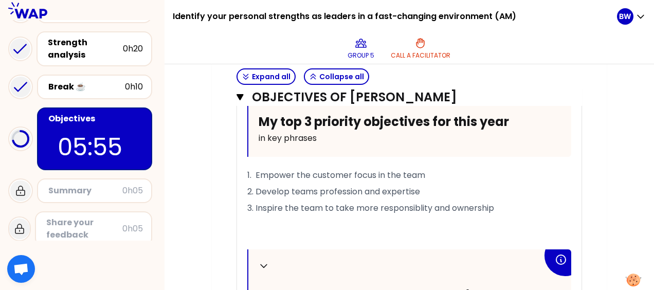
scroll to position [489, 0]
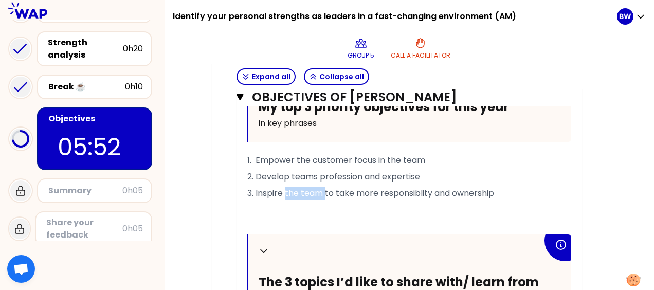
drag, startPoint x: 324, startPoint y: 189, endPoint x: 286, endPoint y: 191, distance: 38.1
click at [286, 191] on span "3. Inspire the team to take more responsiblity and ownership" at bounding box center [370, 193] width 247 height 12
click at [604, 164] on div "My group number: 5 Objectives # To design future sessions, share your top 3 pri…" at bounding box center [409, 75] width 395 height 884
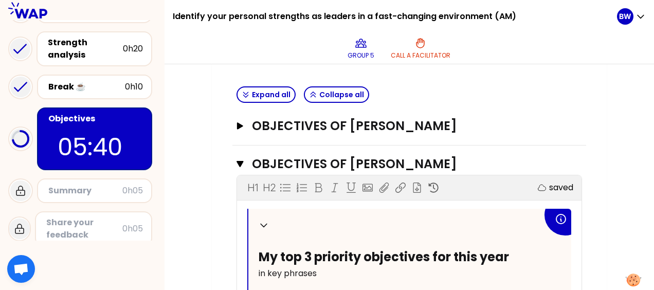
scroll to position [335, 0]
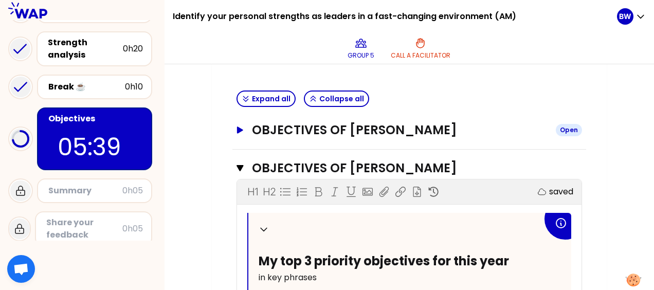
click at [238, 129] on icon "button" at bounding box center [240, 129] width 6 height 7
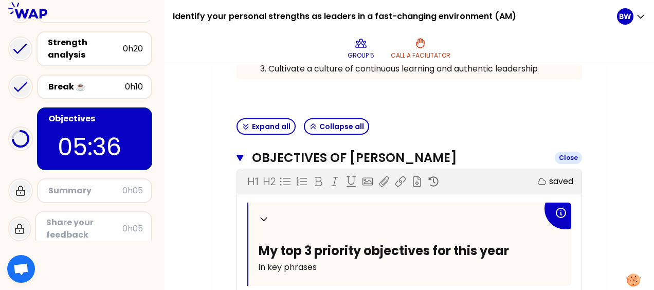
scroll to position [301, 0]
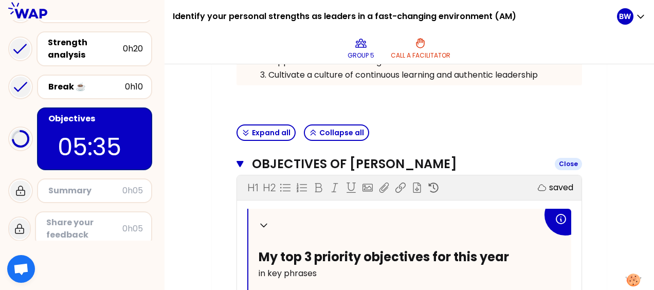
click at [238, 160] on icon "button" at bounding box center [239, 164] width 7 height 8
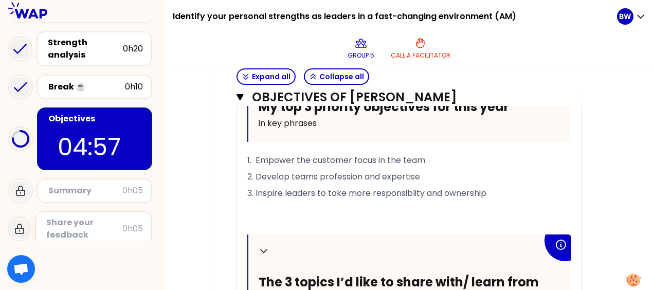
scroll to position [438, 0]
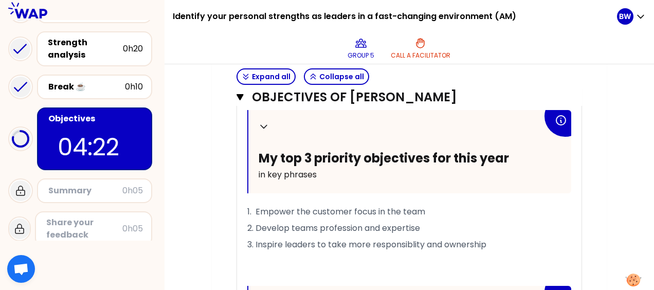
click at [594, 159] on div "My group number: 5 Objectives # To design future sessions, share your top 3 pri…" at bounding box center [409, 126] width 395 height 884
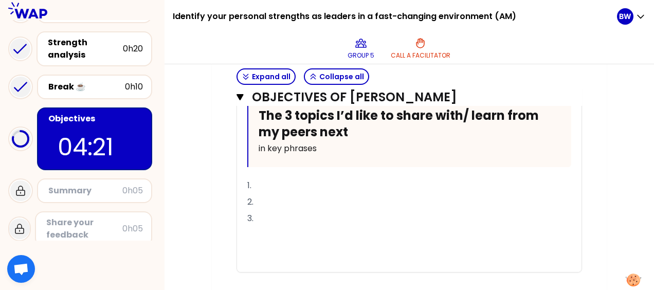
scroll to position [661, 0]
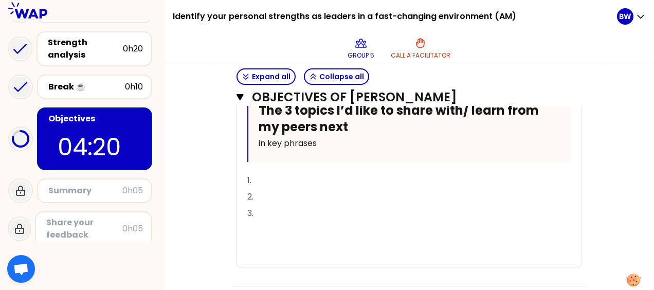
click at [331, 174] on p "1." at bounding box center [409, 180] width 324 height 16
click at [289, 192] on p "2." at bounding box center [409, 197] width 324 height 16
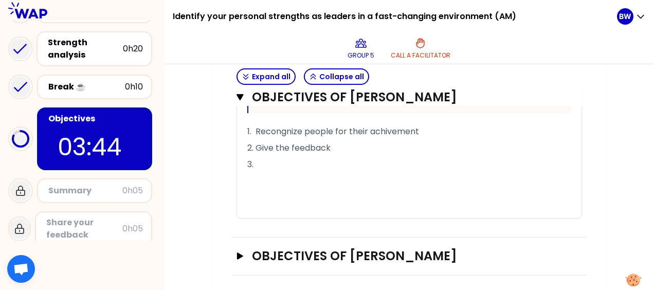
scroll to position [711, 0]
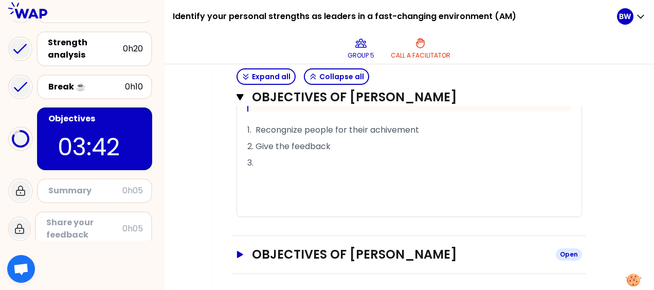
click at [242, 251] on icon "button" at bounding box center [240, 254] width 6 height 7
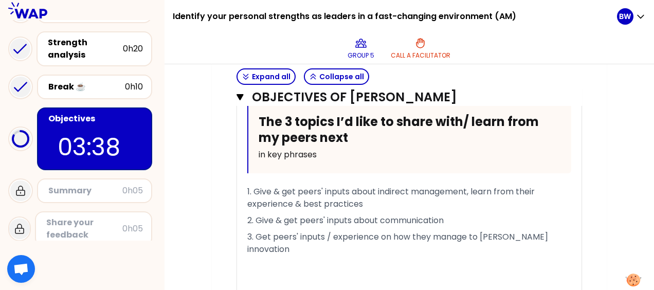
scroll to position [1121, 0]
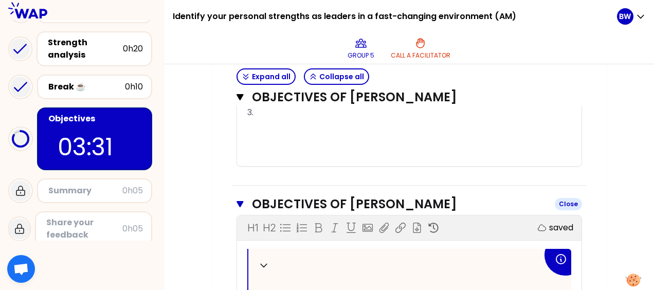
click at [243, 200] on icon "button" at bounding box center [239, 204] width 7 height 8
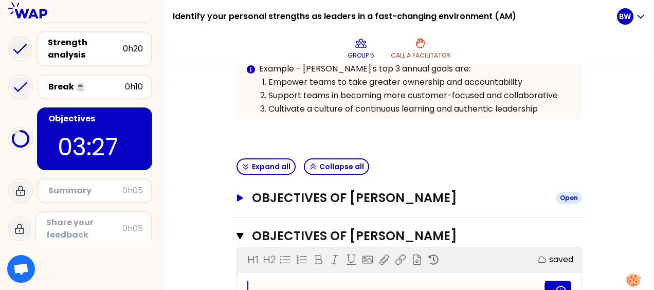
scroll to position [283, 0]
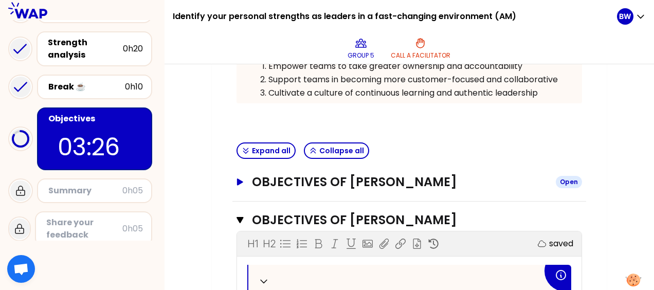
click at [241, 181] on icon "button" at bounding box center [240, 181] width 8 height 7
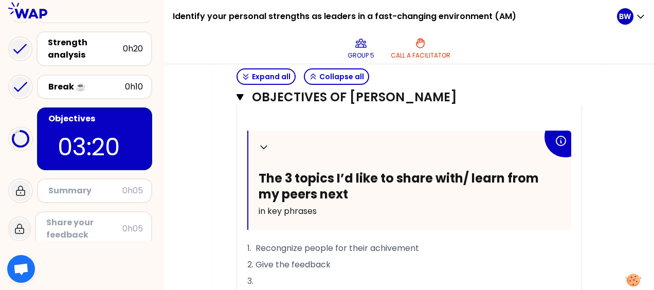
scroll to position [1071, 0]
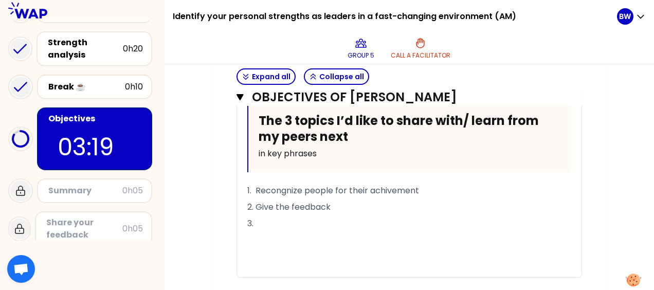
click at [311, 221] on p "3." at bounding box center [409, 223] width 324 height 16
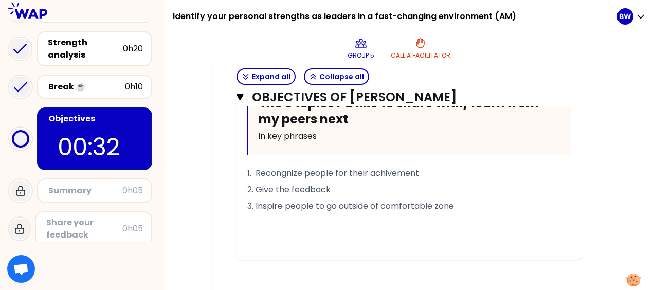
scroll to position [1037, 0]
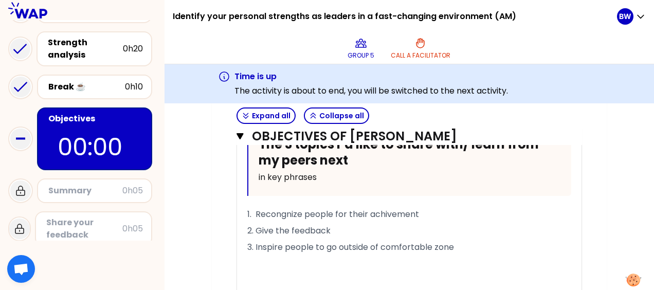
scroll to position [1088, 0]
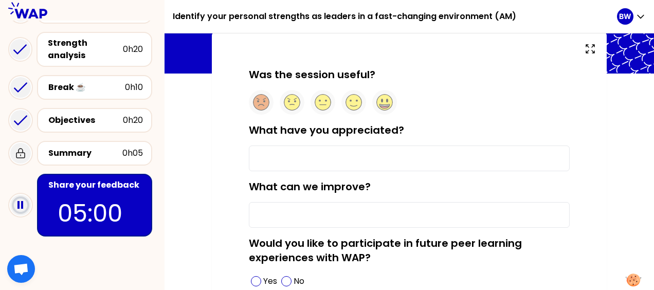
scroll to position [58, 0]
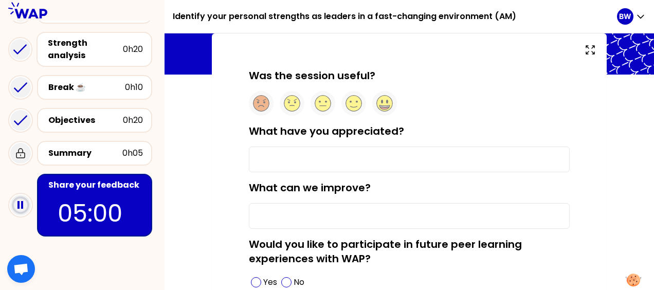
click at [367, 157] on input "What have you appreciated?" at bounding box center [409, 159] width 321 height 26
click at [381, 104] on circle at bounding box center [385, 104] width 16 height 16
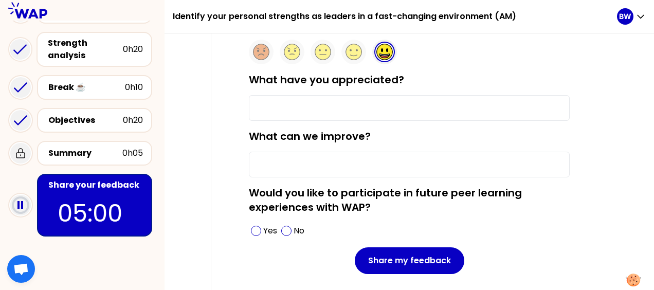
scroll to position [126, 0]
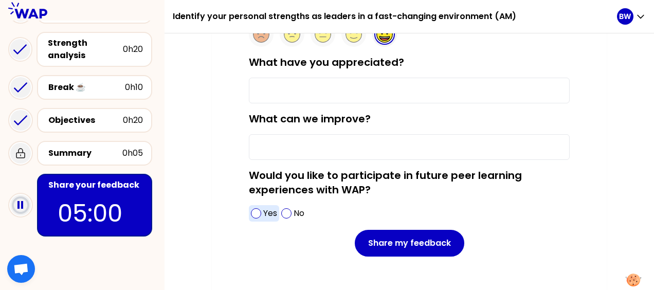
click at [259, 214] on span at bounding box center [256, 213] width 10 height 10
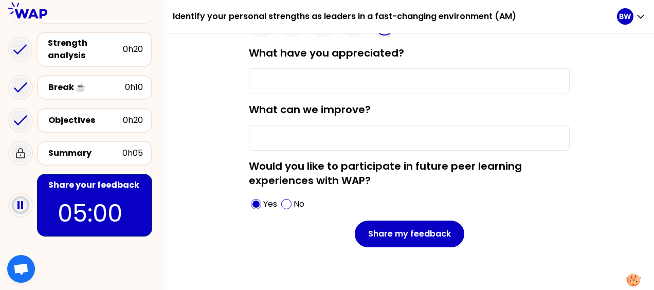
scroll to position [145, 0]
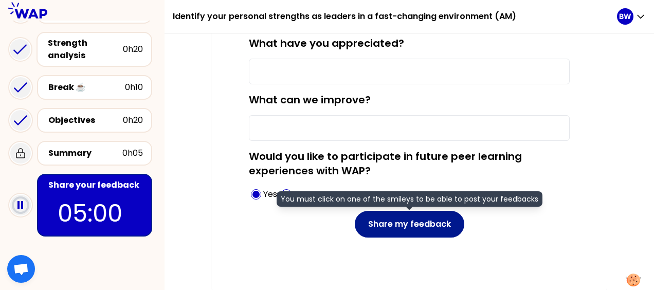
click at [400, 219] on button "Share my feedback" at bounding box center [409, 224] width 109 height 27
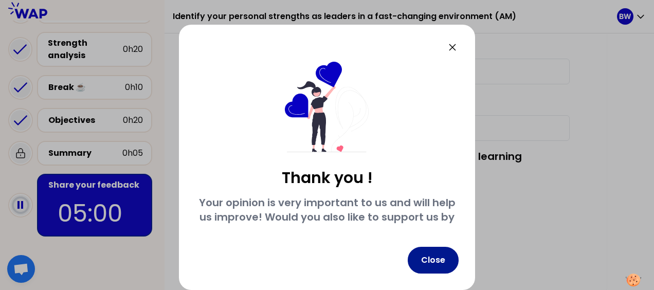
click at [434, 261] on button "Close" at bounding box center [433, 260] width 51 height 27
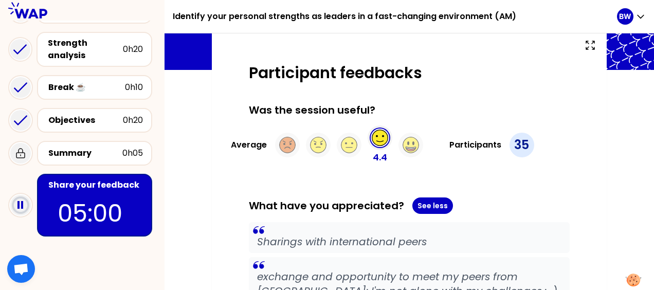
scroll to position [68, 0]
